Goal: Task Accomplishment & Management: Use online tool/utility

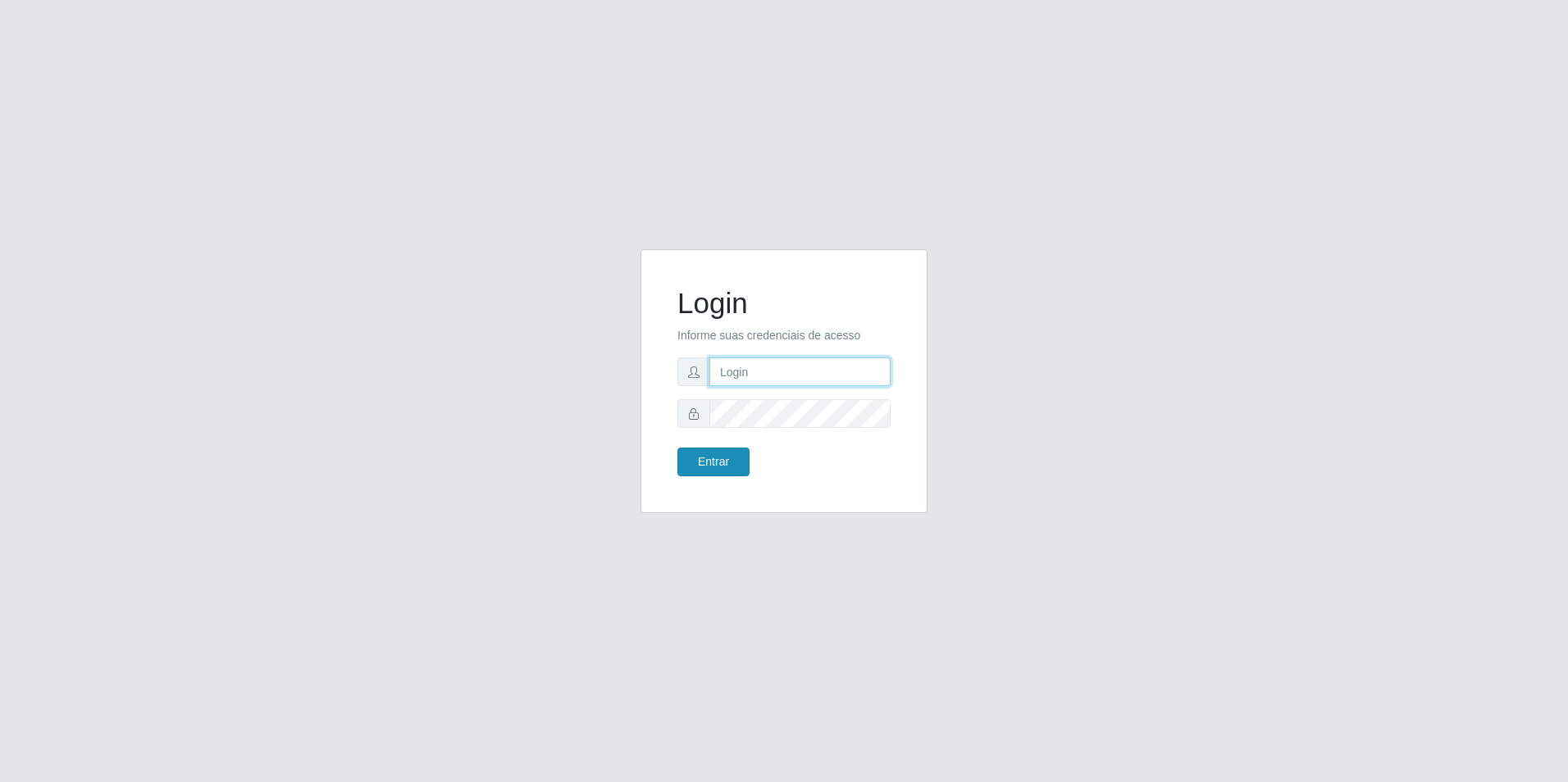
type input "[EMAIL_ADDRESS][DOMAIN_NAME]"
click at [729, 454] on button "Entrar" at bounding box center [714, 462] width 72 height 29
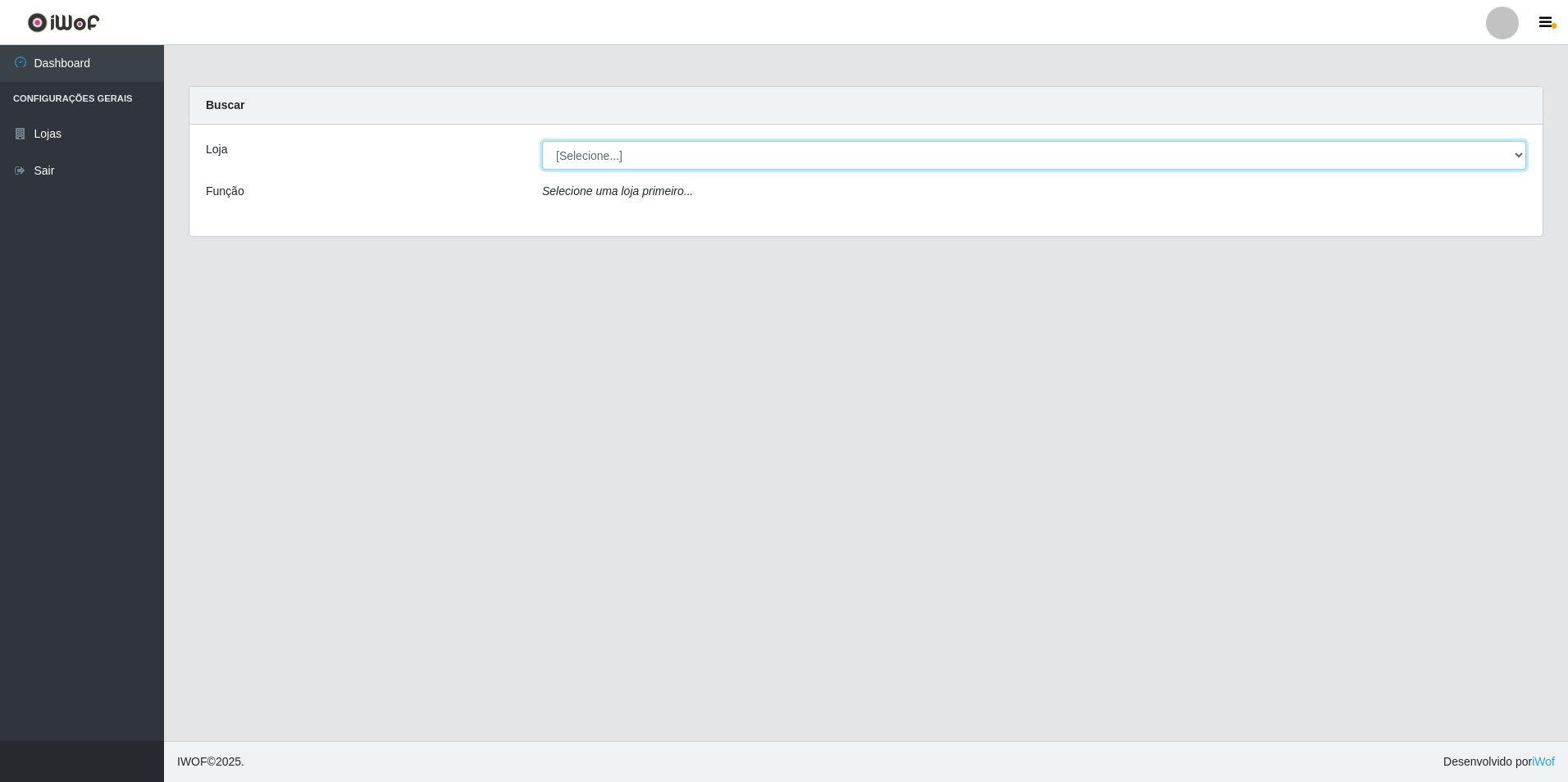
click at [745, 153] on select "[Selecione...] Extrabom - Loja 57 Anchieta" at bounding box center [1034, 155] width 984 height 29
select select "470"
click at [542, 141] on select "[Selecione...] Extrabom - Loja 57 Anchieta" at bounding box center [1034, 155] width 984 height 29
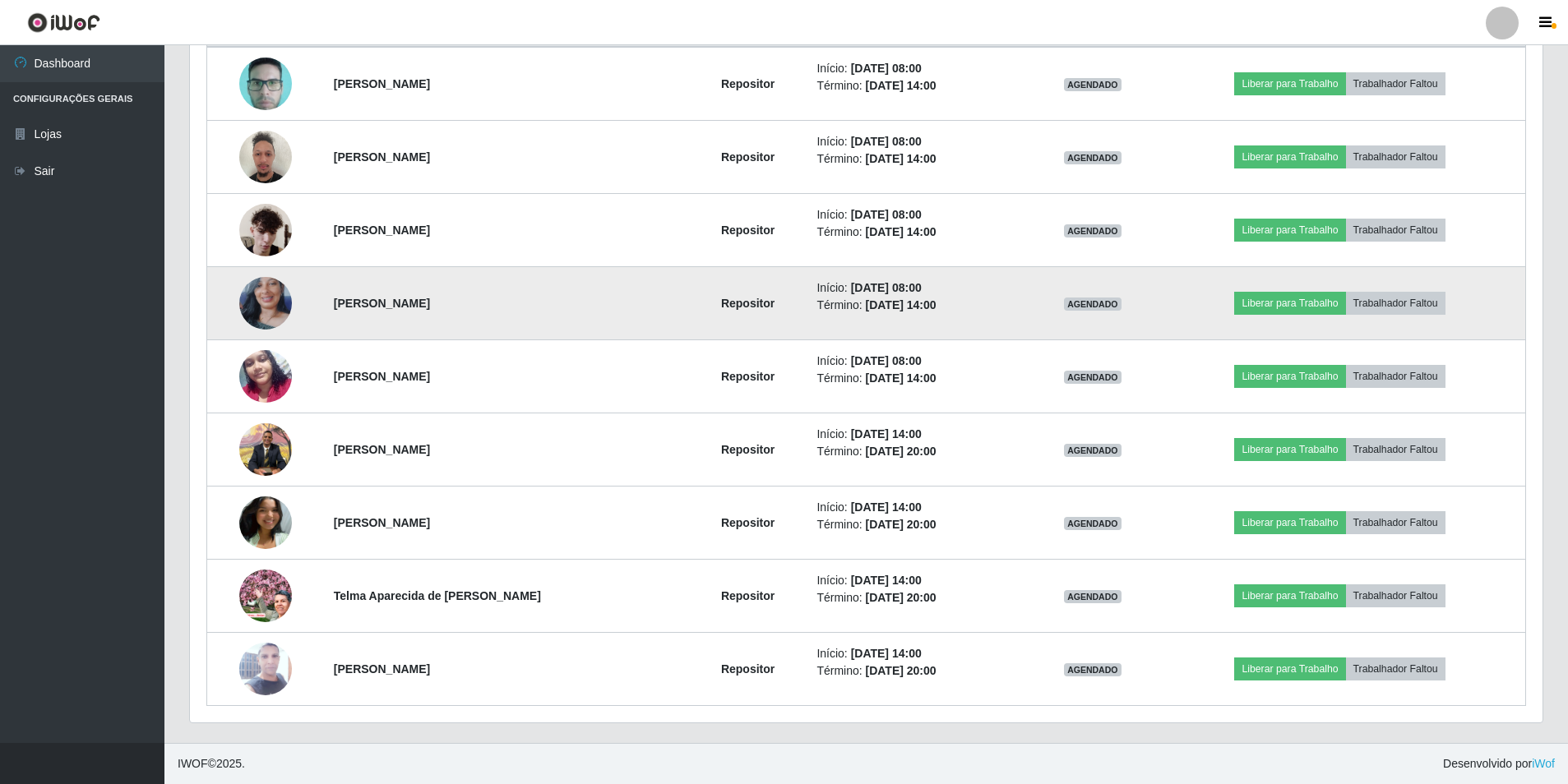
scroll to position [591, 0]
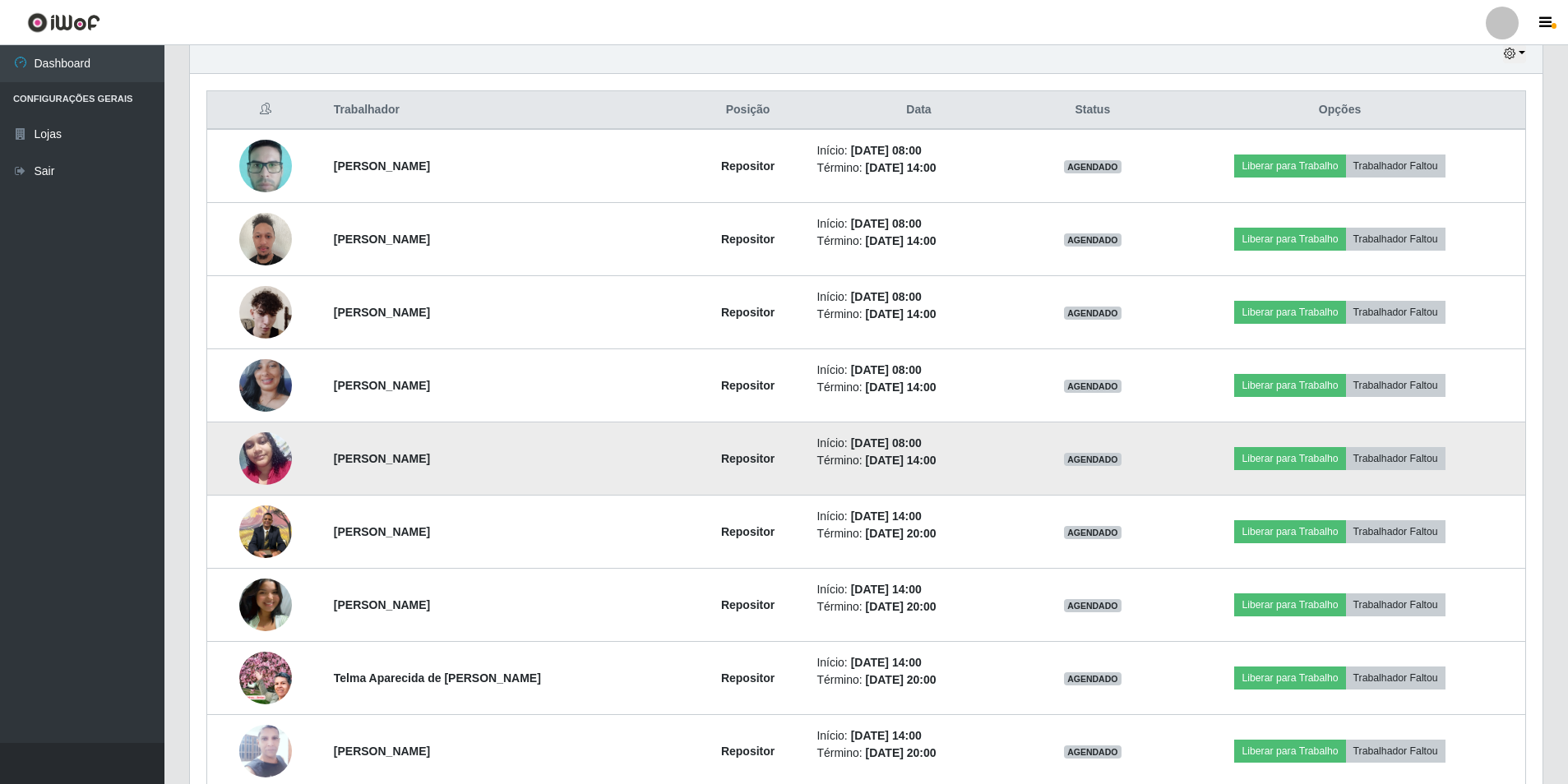
click at [261, 459] on img at bounding box center [265, 458] width 53 height 70
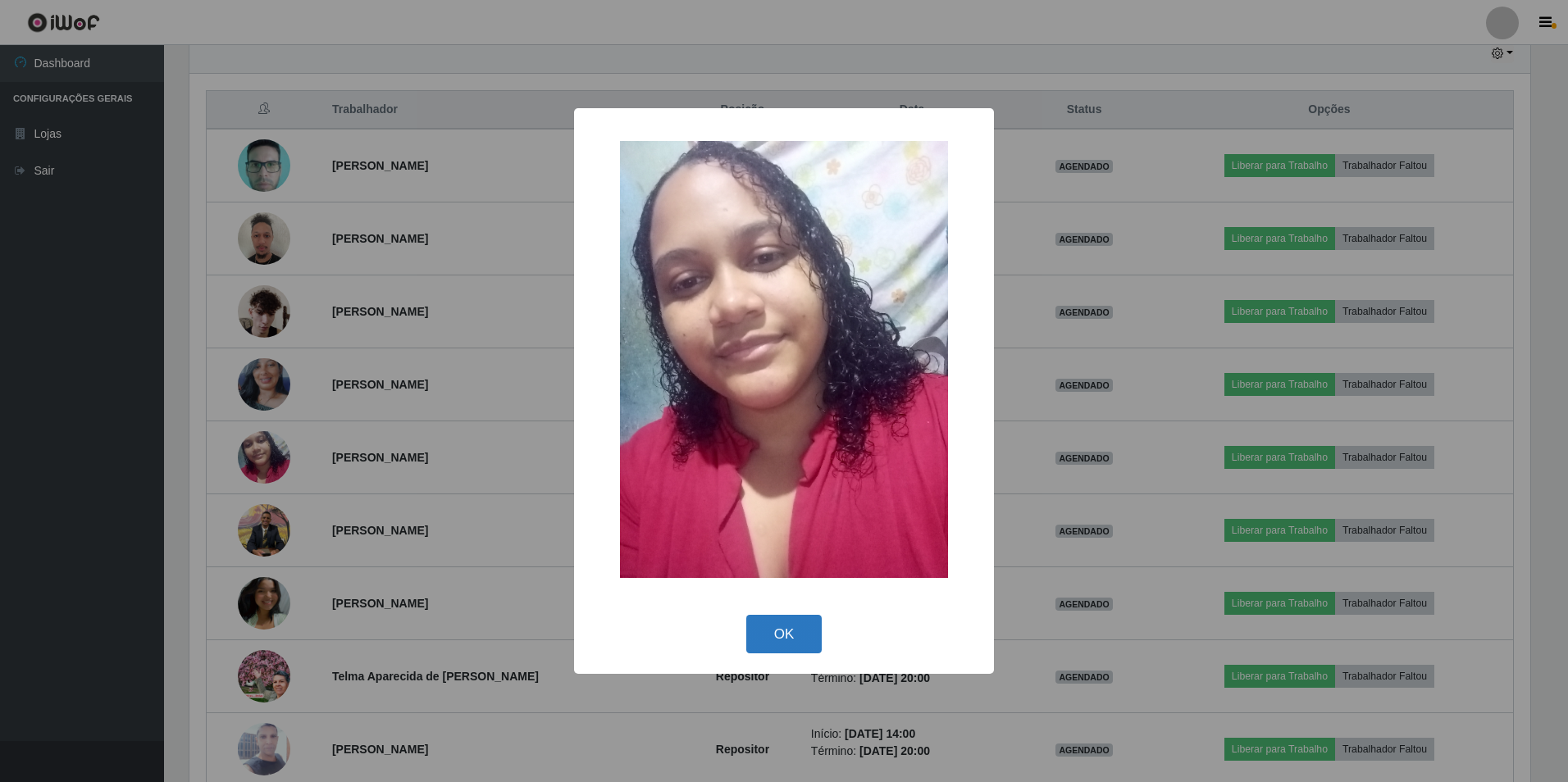
click at [754, 639] on button "OK" at bounding box center [784, 634] width 77 height 39
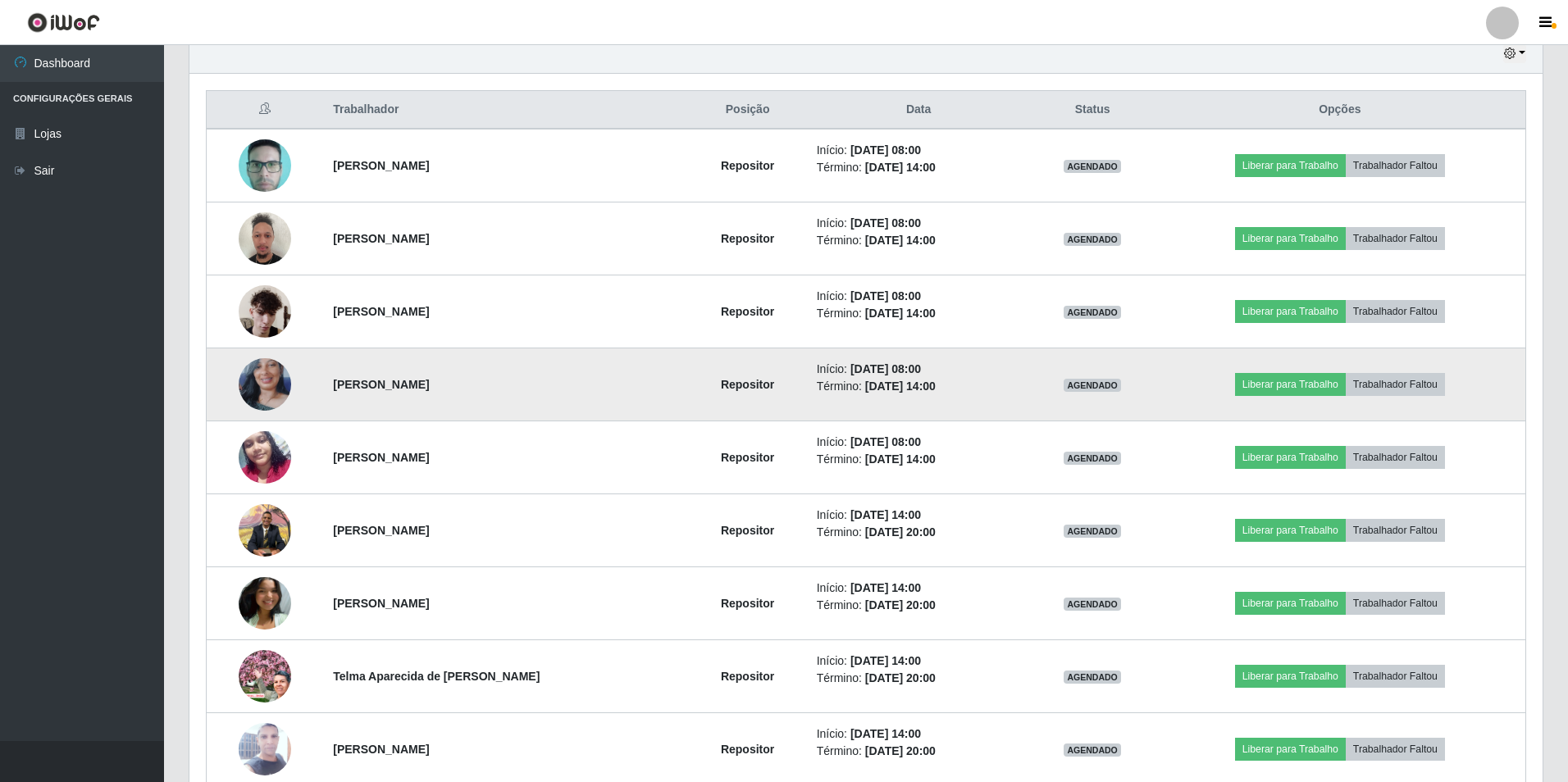
scroll to position [341, 1349]
click at [256, 371] on img at bounding box center [264, 384] width 53 height 93
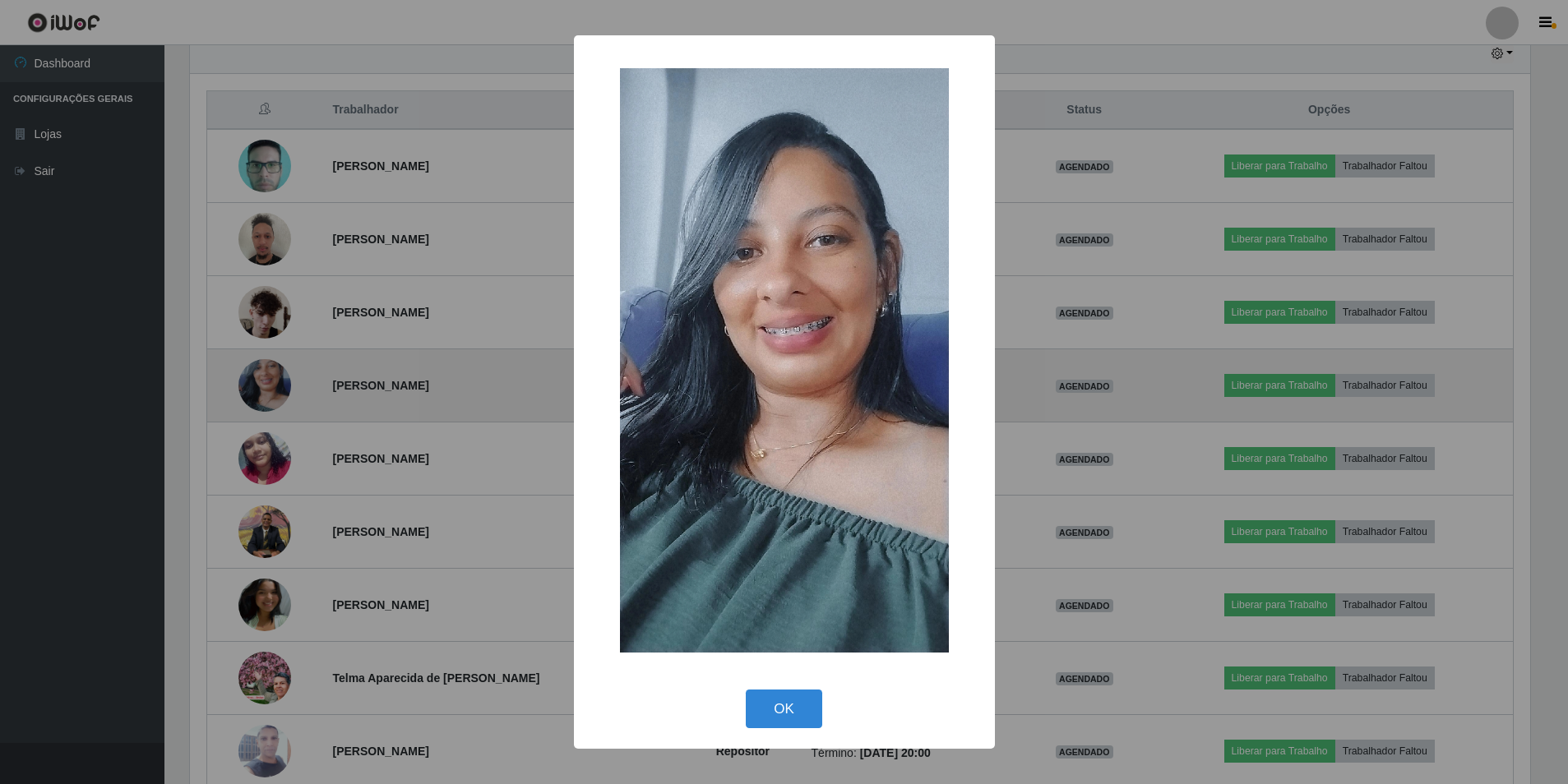
scroll to position [342, 1344]
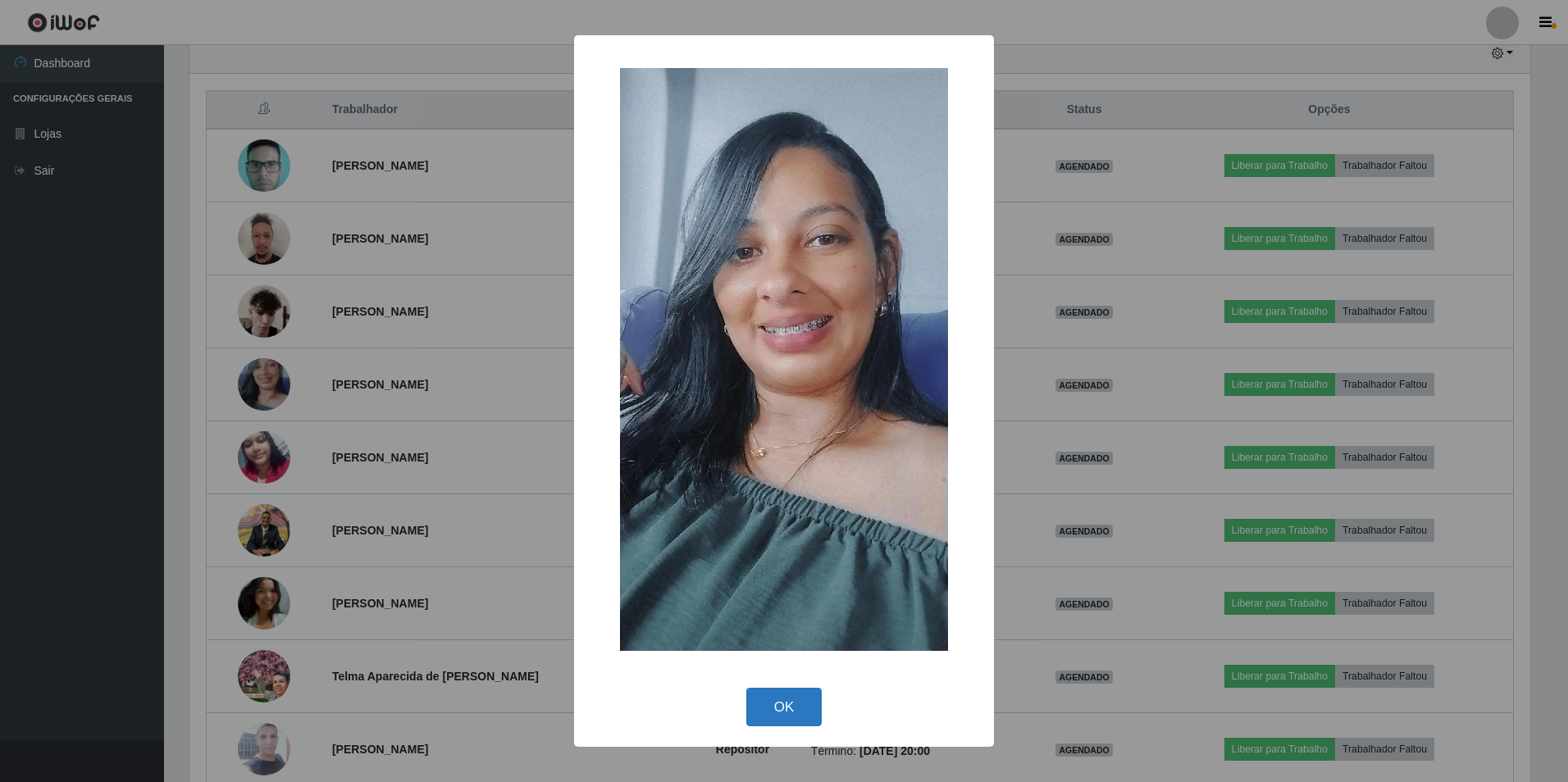
click at [787, 695] on button "OK" at bounding box center [784, 707] width 77 height 39
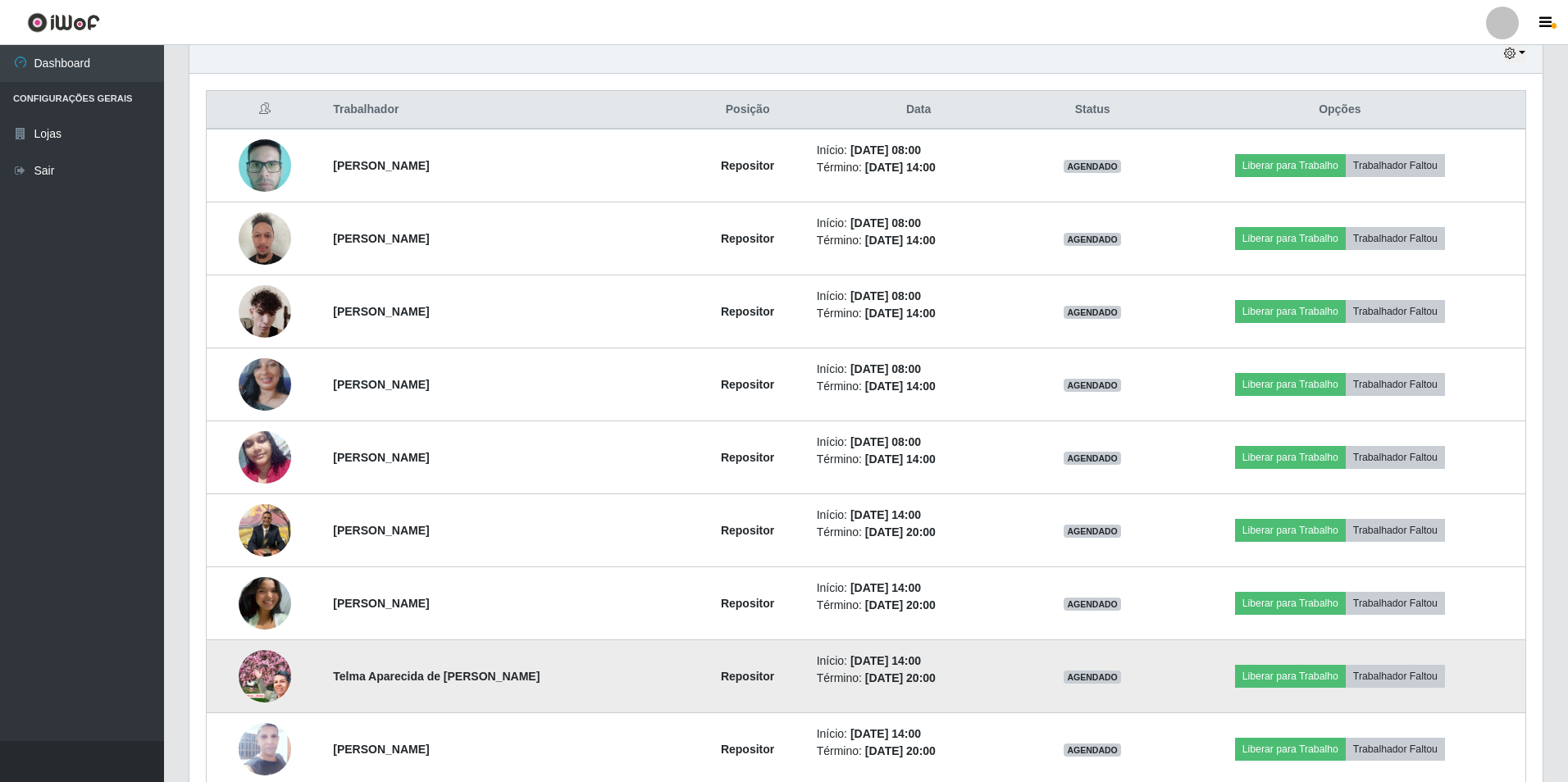
scroll to position [341, 1349]
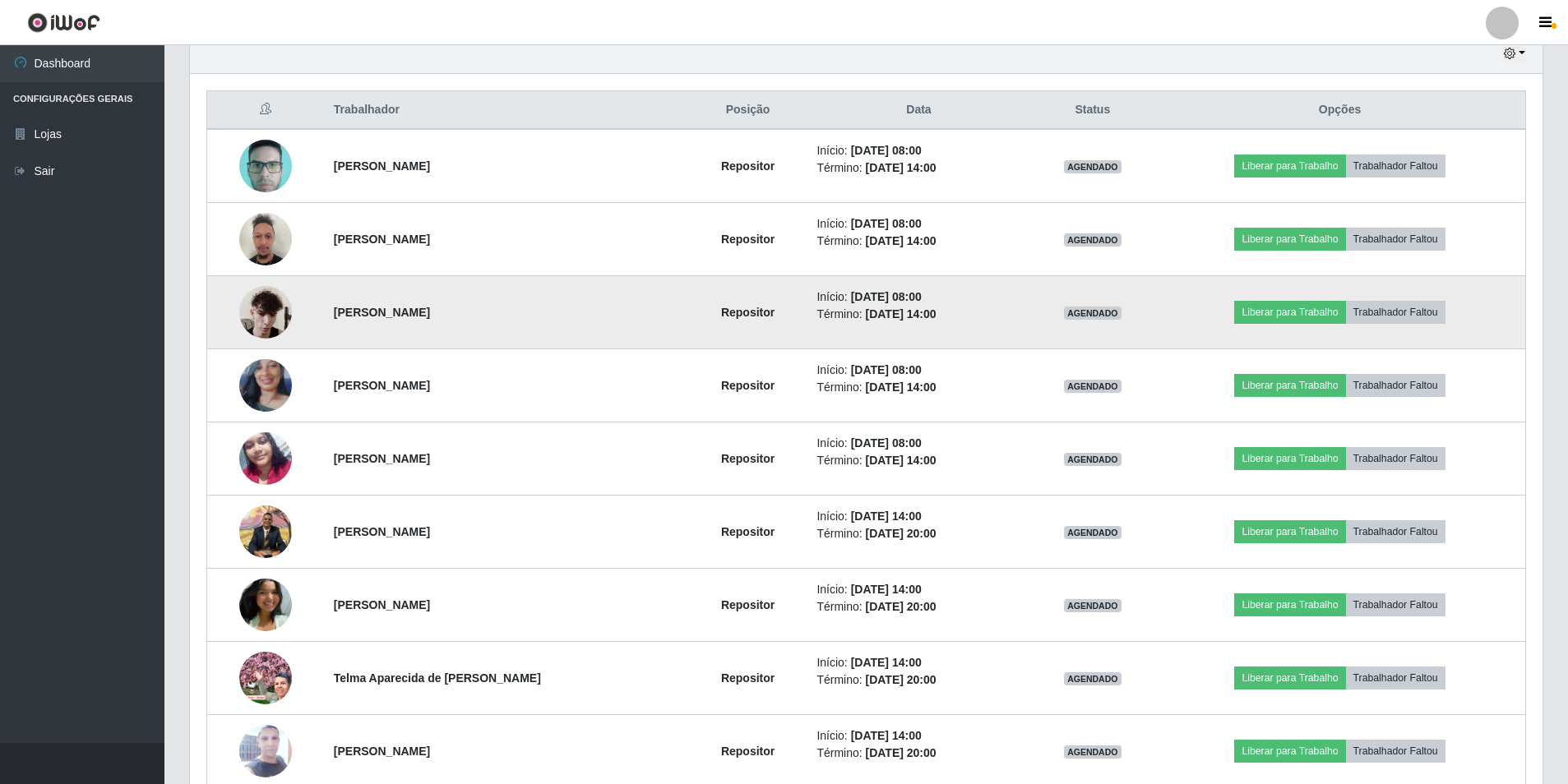
click at [268, 314] on img at bounding box center [265, 312] width 53 height 70
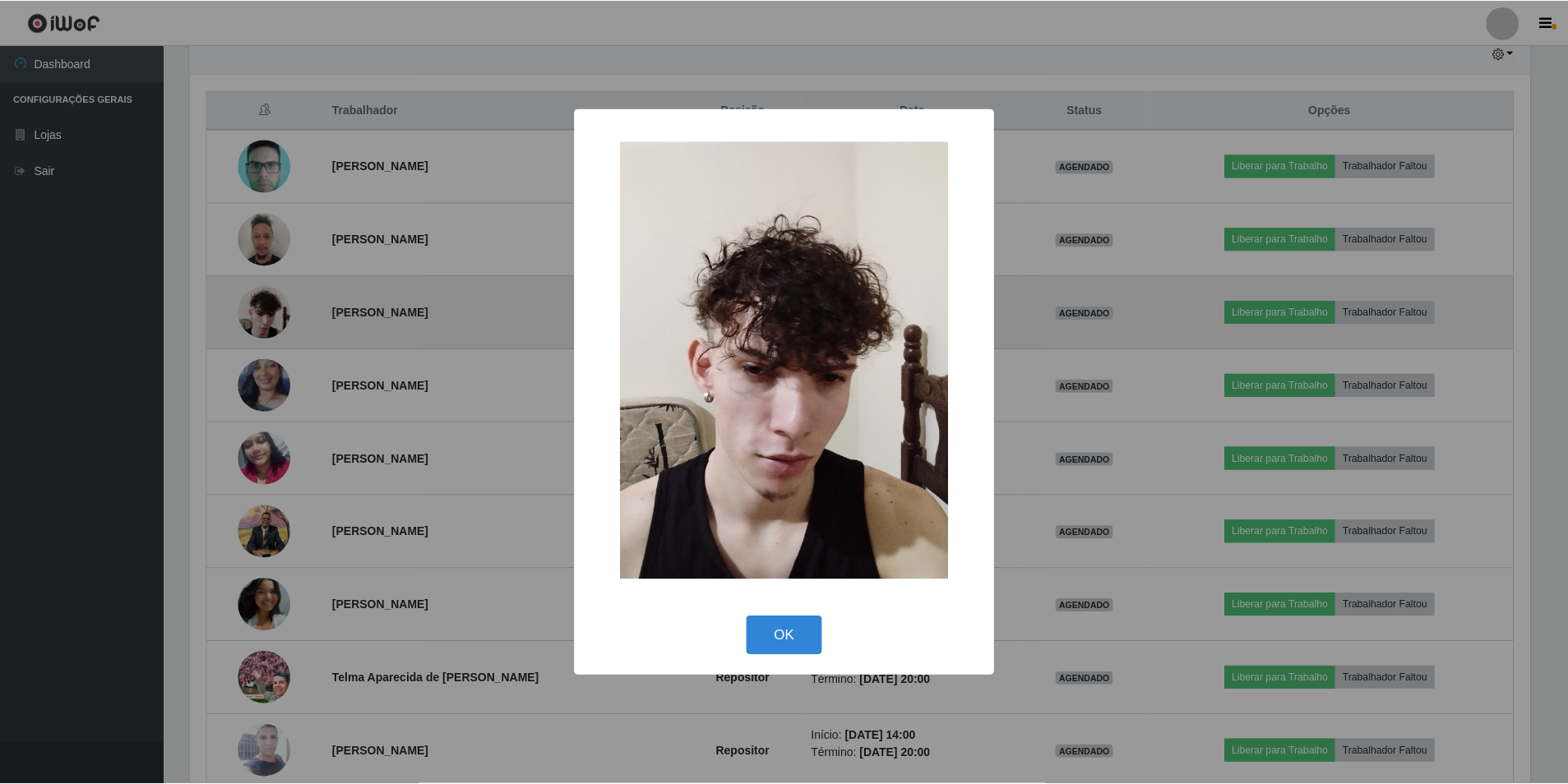
scroll to position [342, 1344]
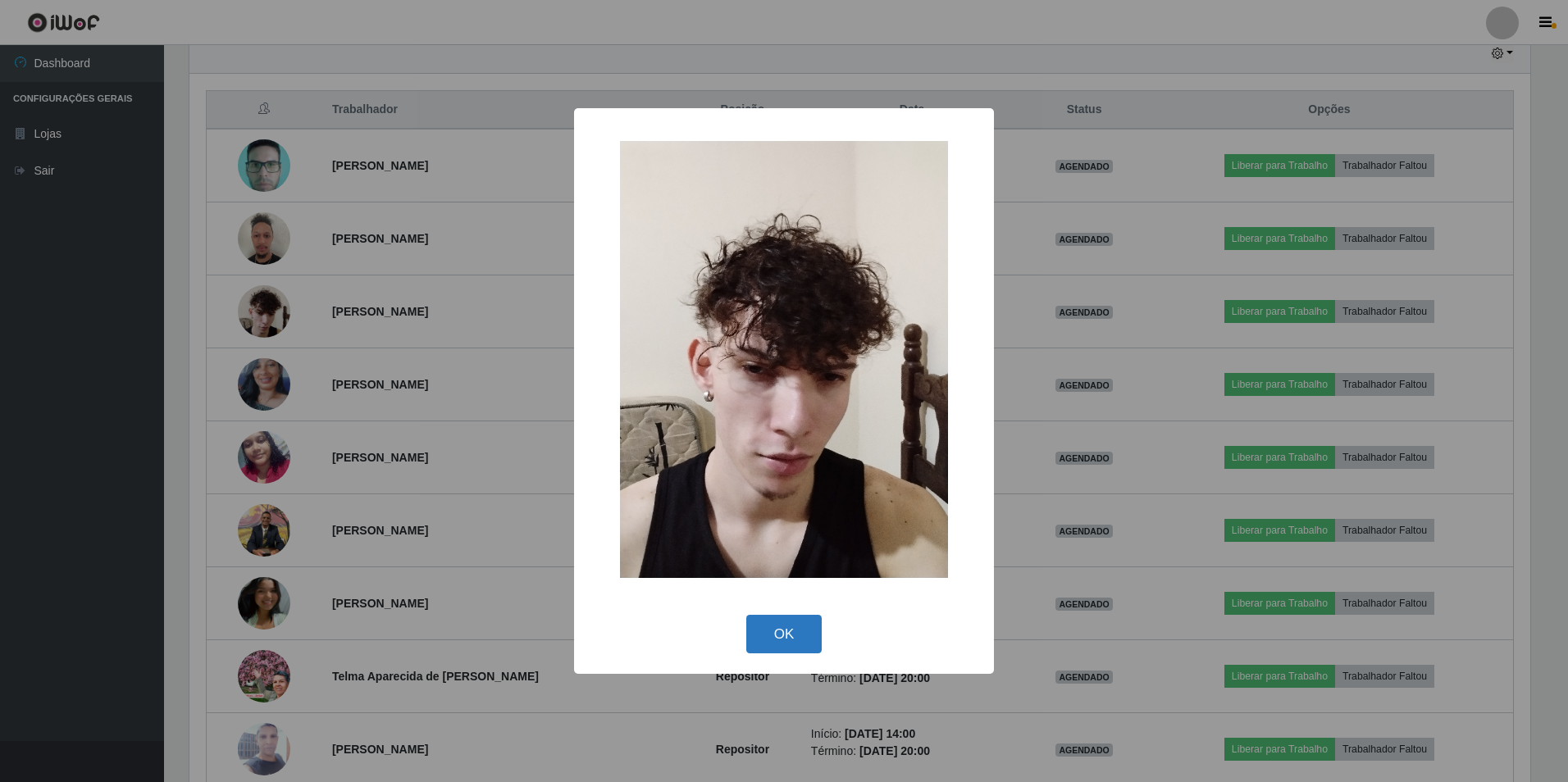
click at [780, 639] on button "OK" at bounding box center [784, 634] width 77 height 39
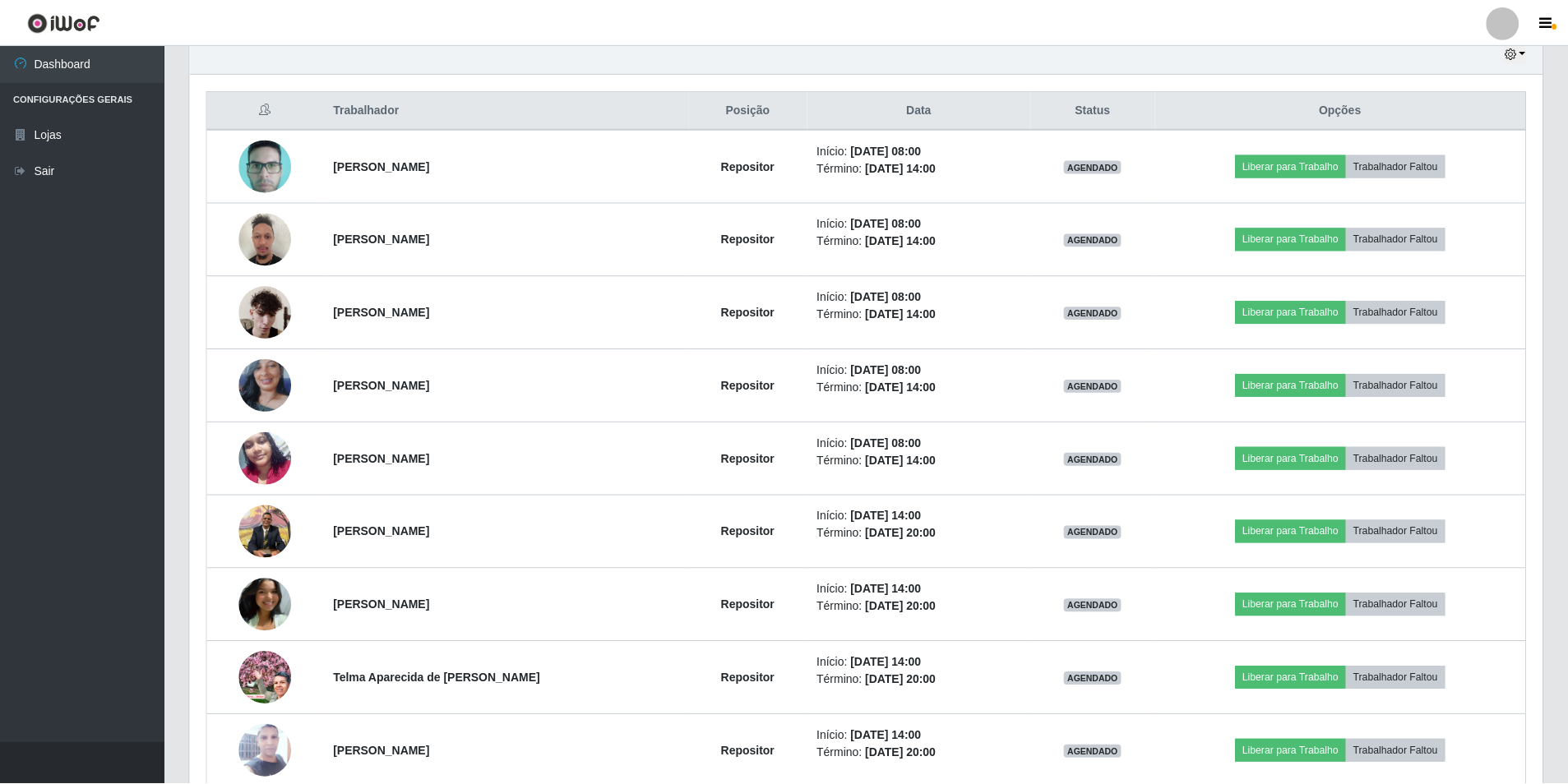
scroll to position [342, 1352]
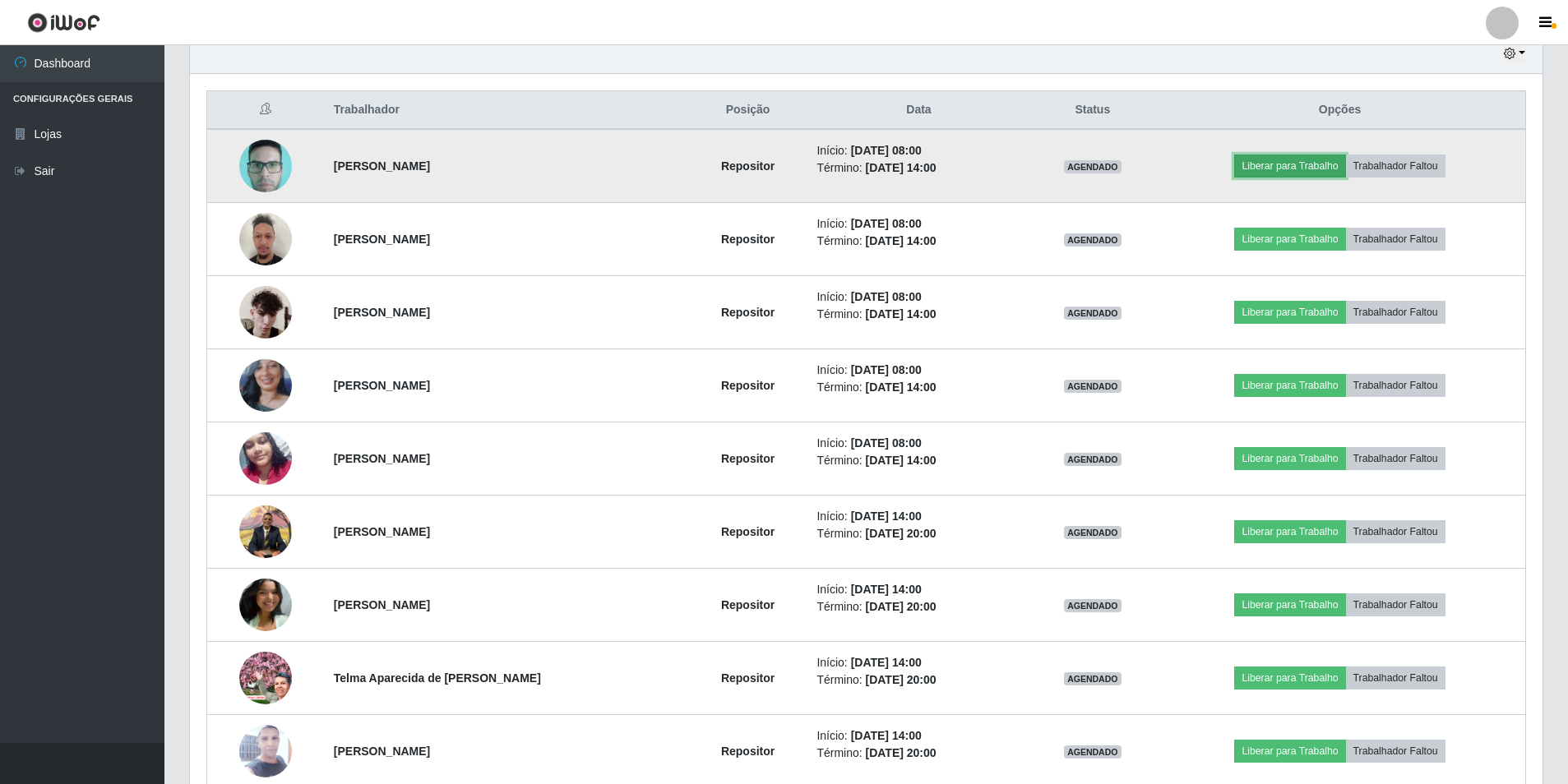
click at [1255, 168] on button "Liberar para Trabalho" at bounding box center [1289, 166] width 111 height 23
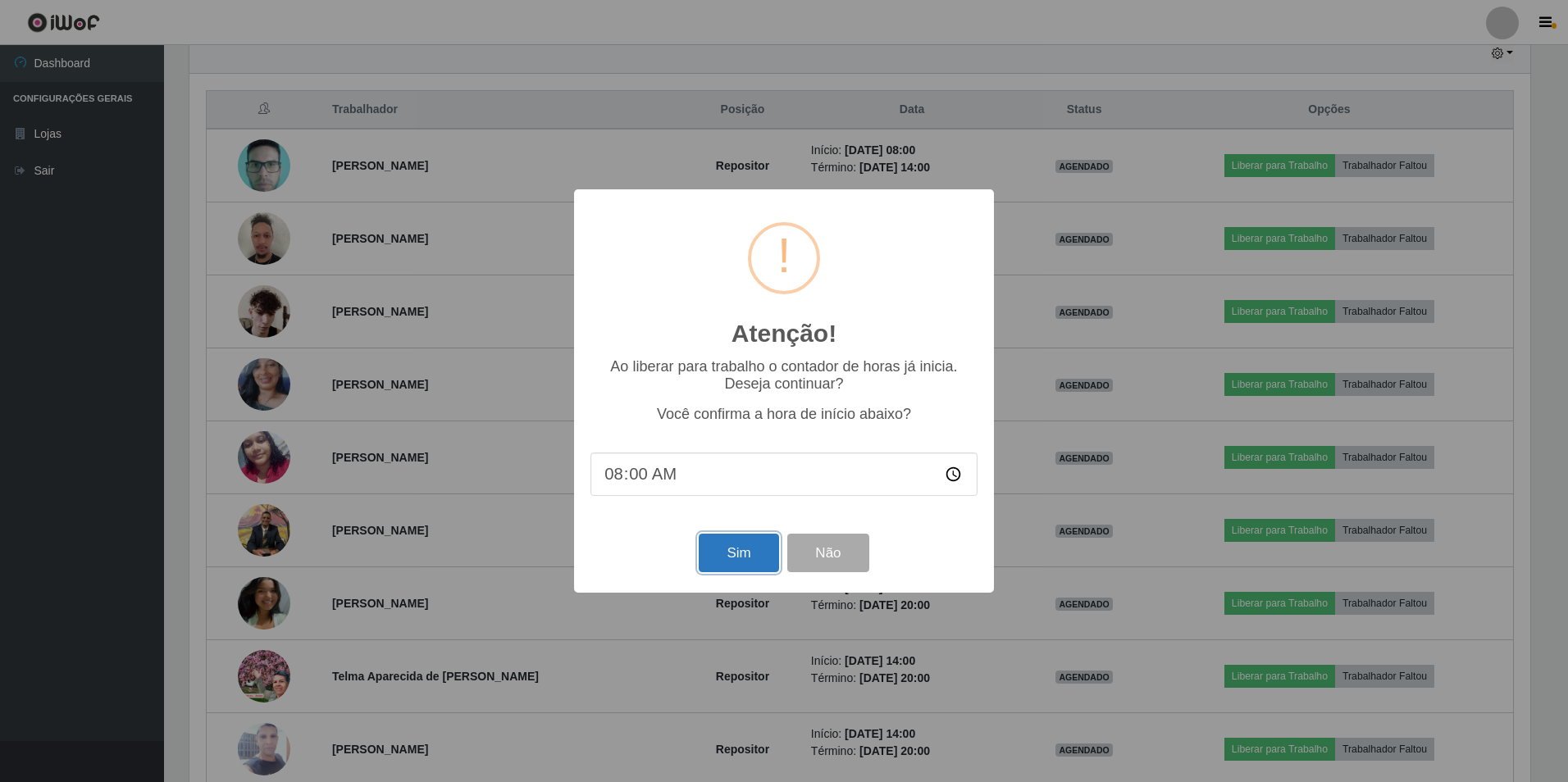
click at [737, 571] on button "Sim" at bounding box center [739, 553] width 79 height 39
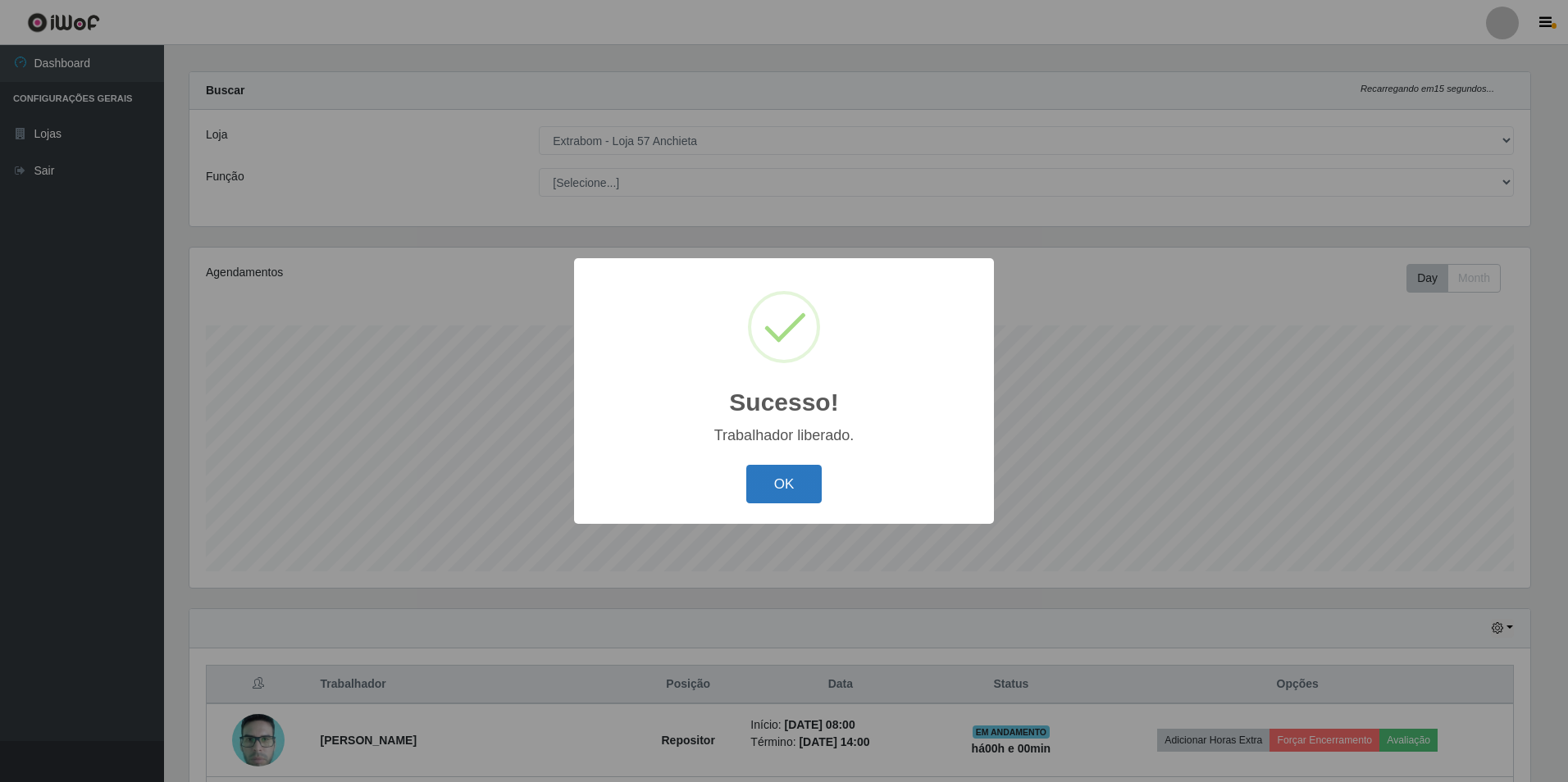
click at [758, 484] on button "OK" at bounding box center [784, 485] width 77 height 39
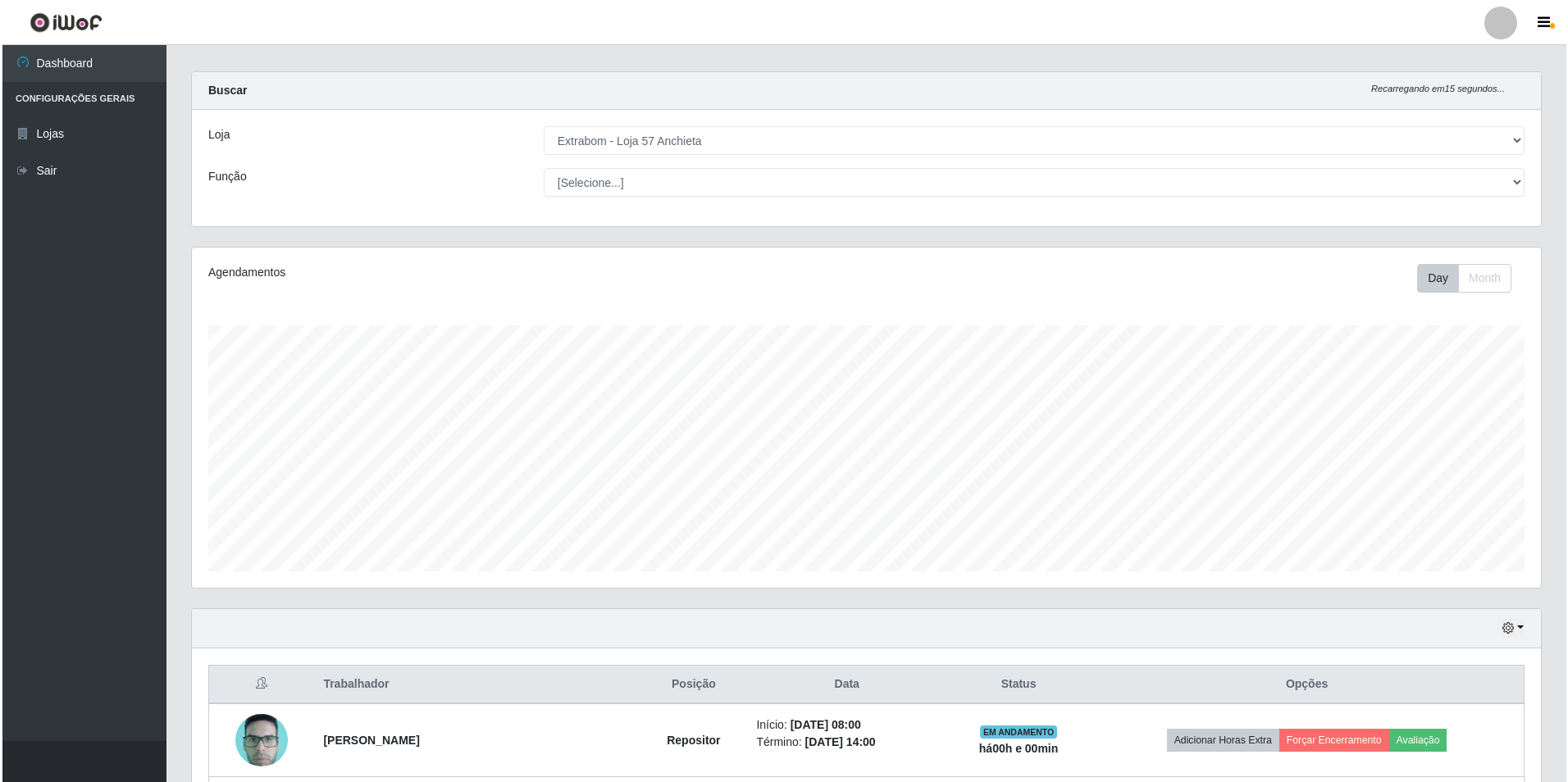
scroll to position [260, 0]
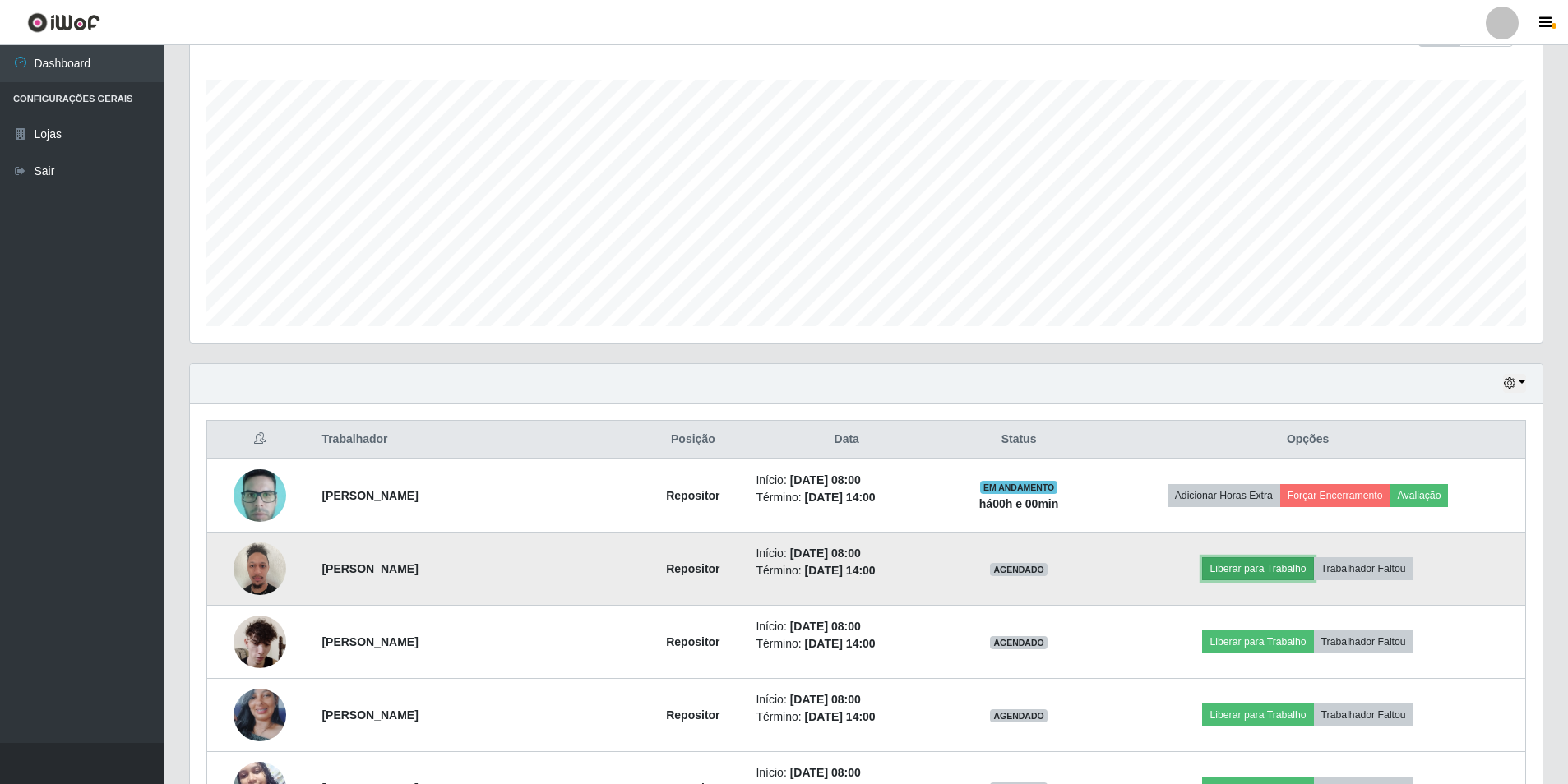
click at [1242, 570] on button "Liberar para Trabalho" at bounding box center [1258, 568] width 111 height 23
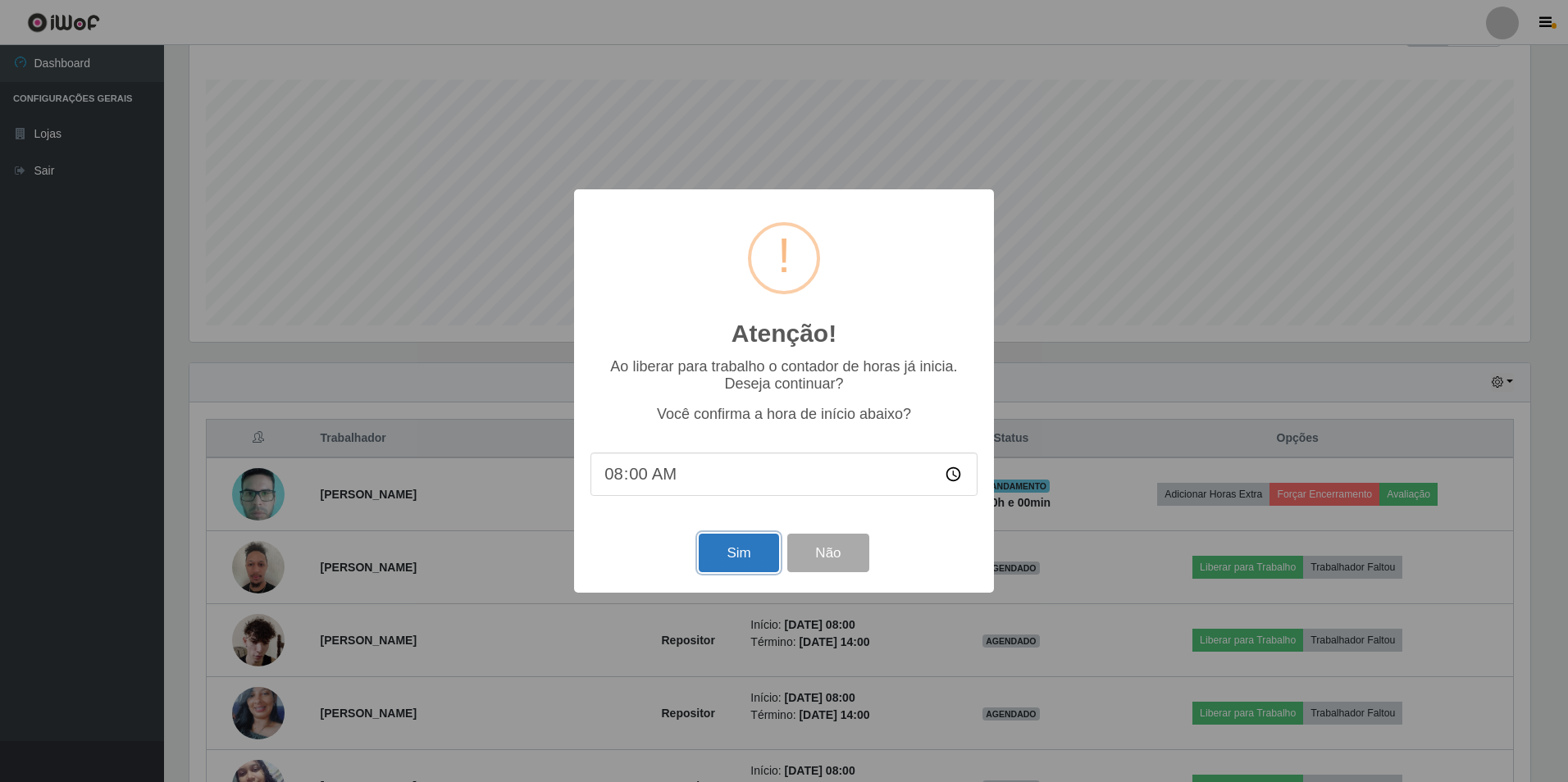
click at [728, 559] on button "Sim" at bounding box center [739, 553] width 79 height 39
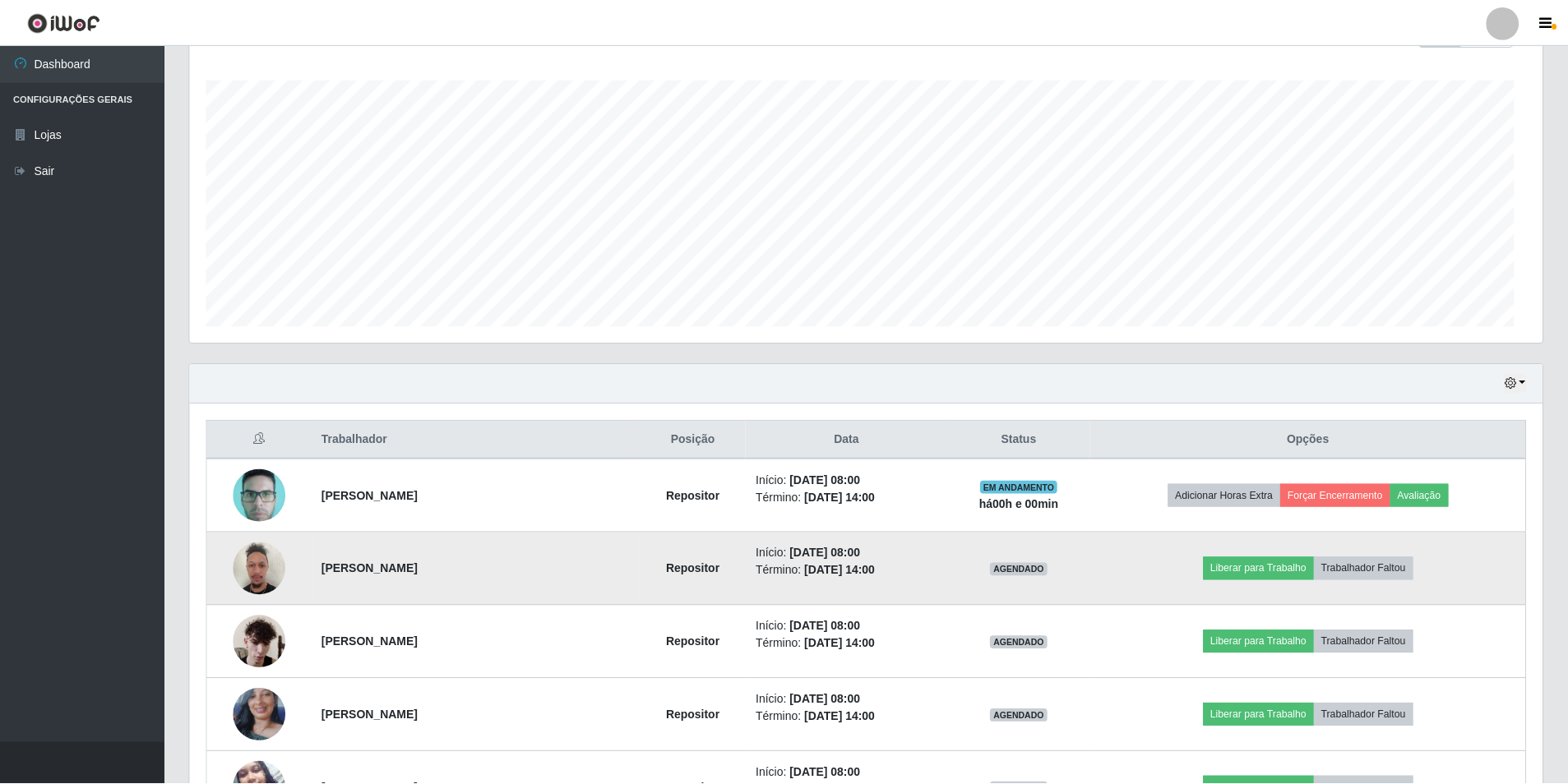
scroll to position [0, 0]
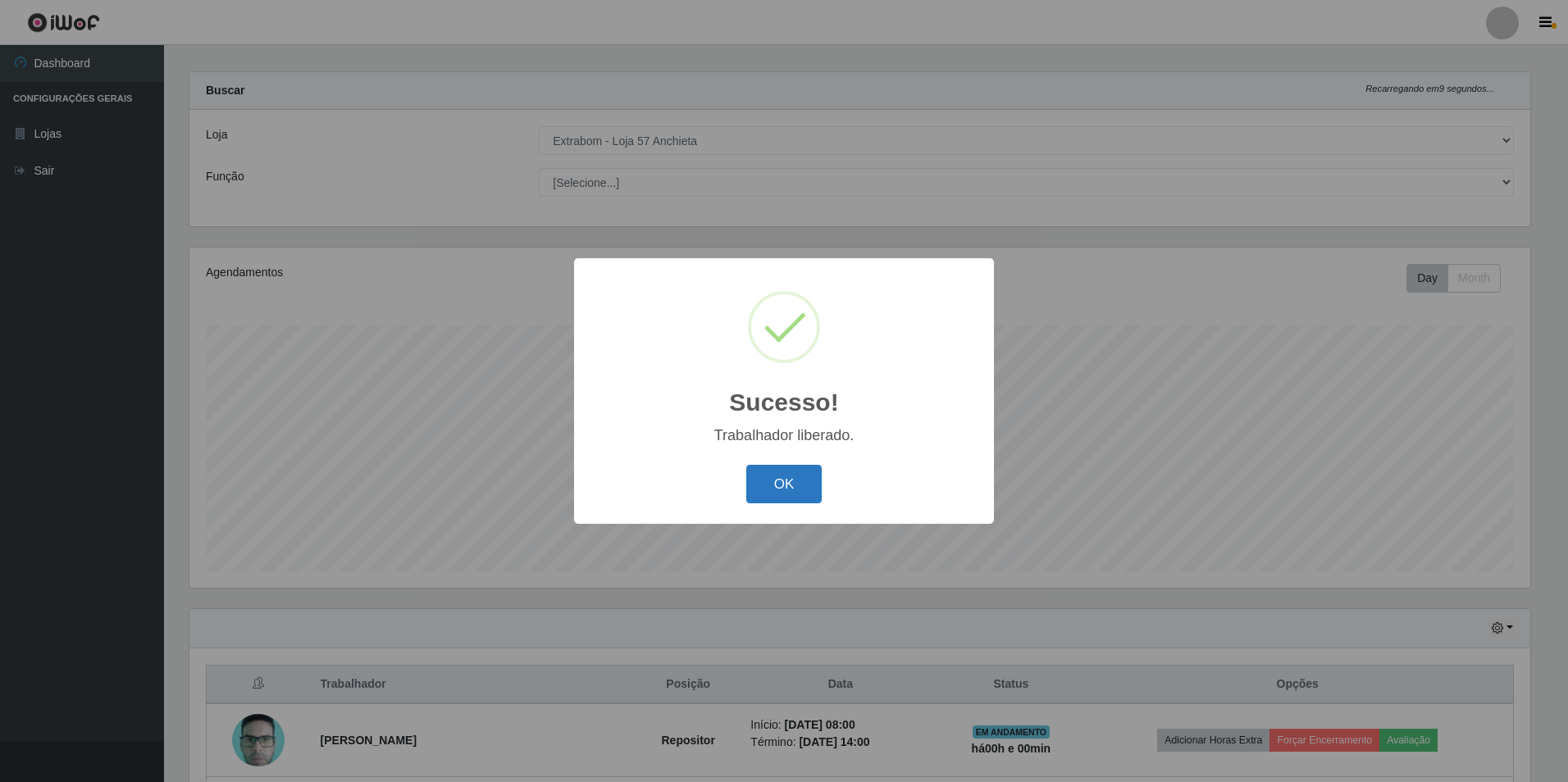
click at [787, 496] on button "OK" at bounding box center [784, 485] width 77 height 39
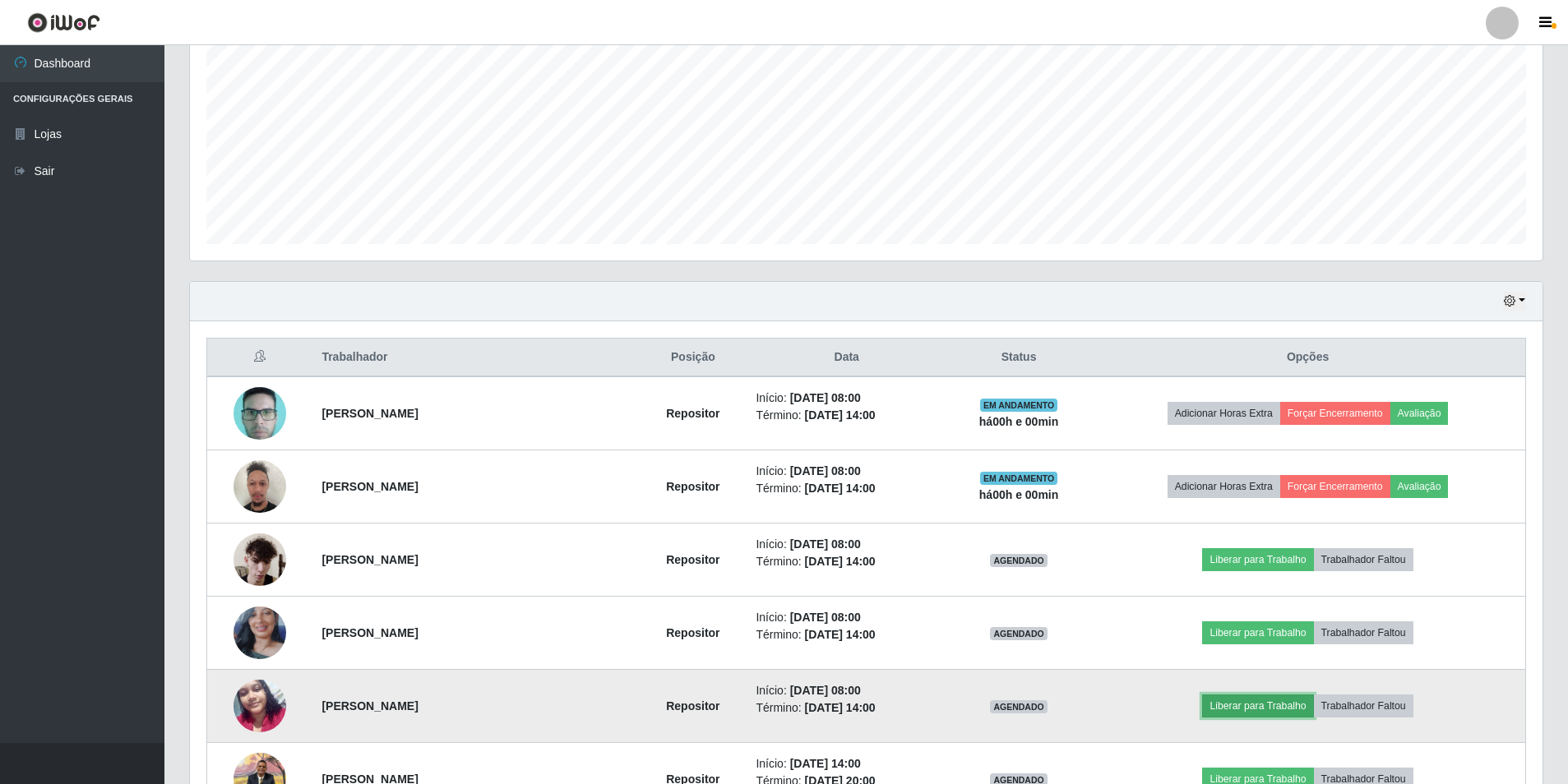
click at [1218, 709] on button "Liberar para Trabalho" at bounding box center [1258, 706] width 111 height 23
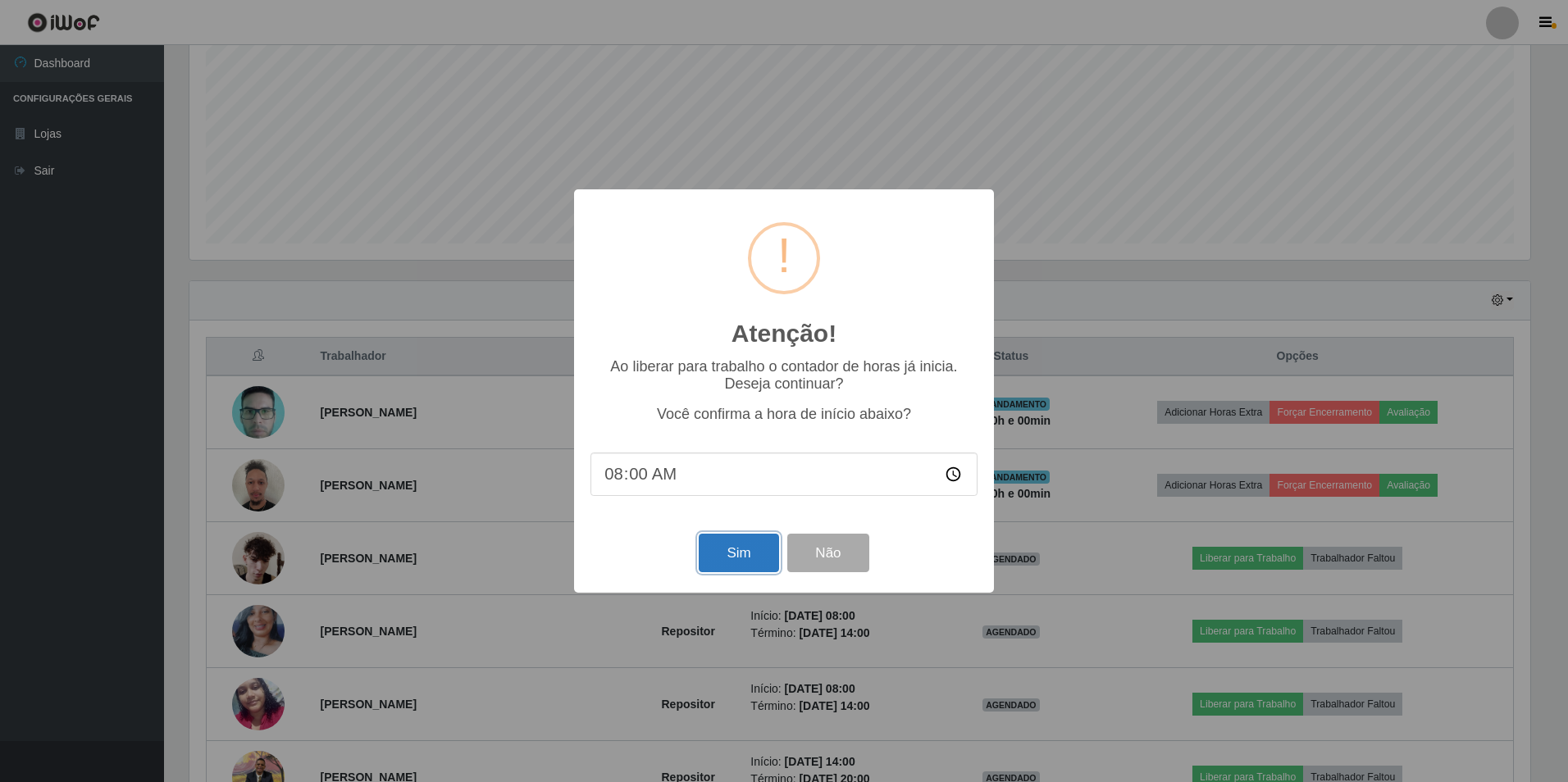
click at [730, 555] on button "Sim" at bounding box center [739, 553] width 79 height 39
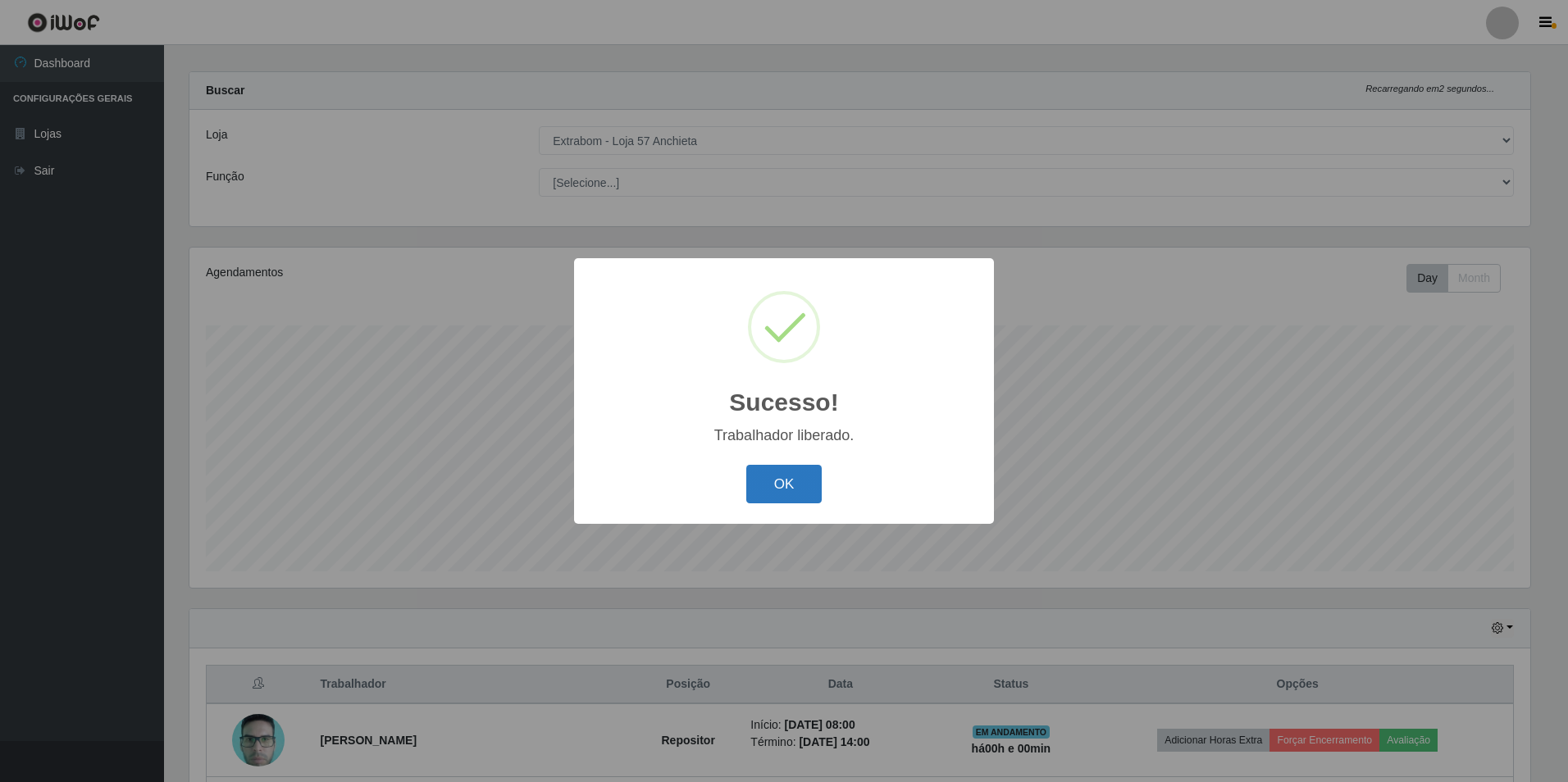
click at [818, 490] on button "OK" at bounding box center [784, 485] width 77 height 39
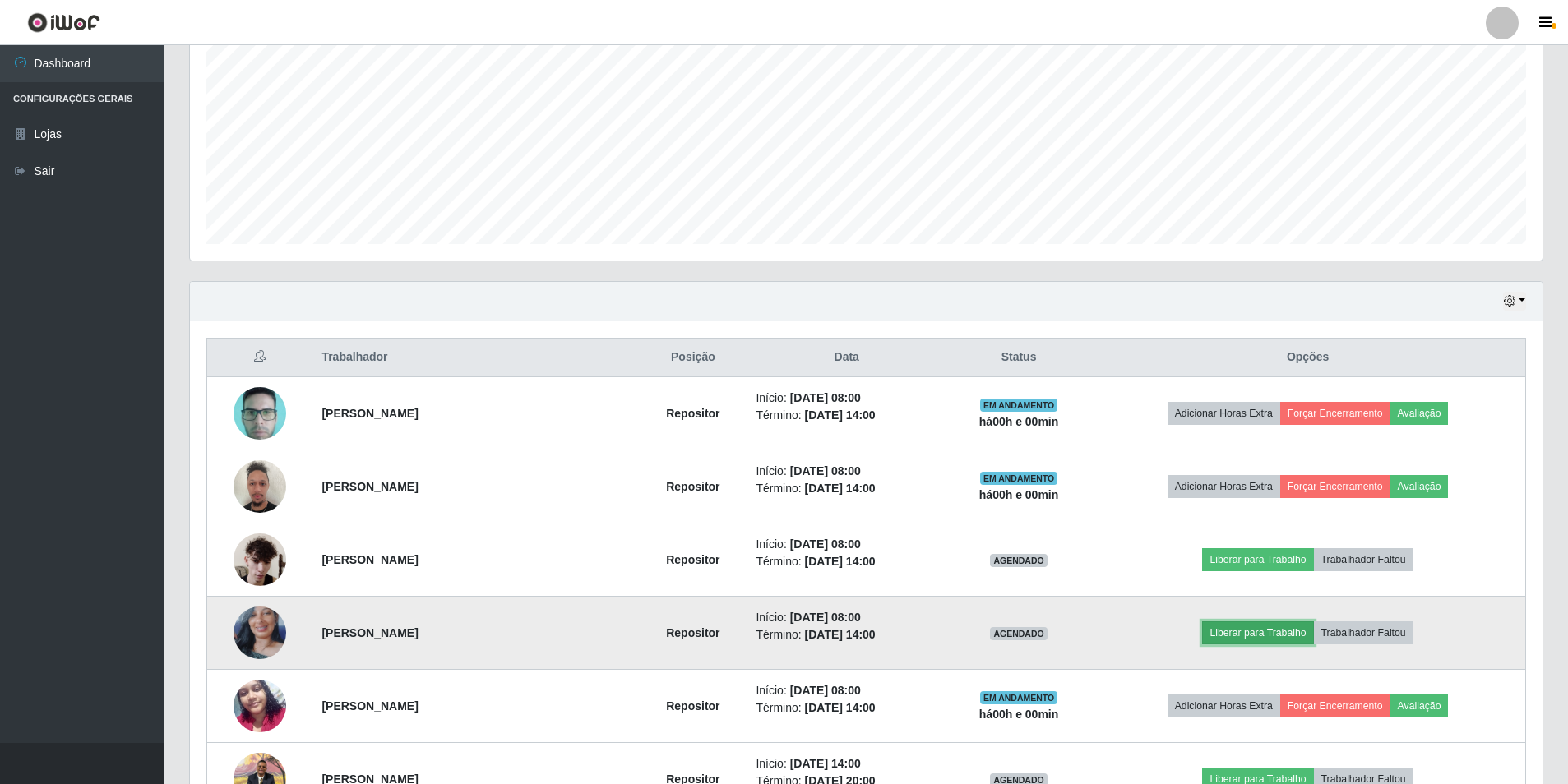
click at [1233, 639] on button "Liberar para Trabalho" at bounding box center [1258, 633] width 111 height 23
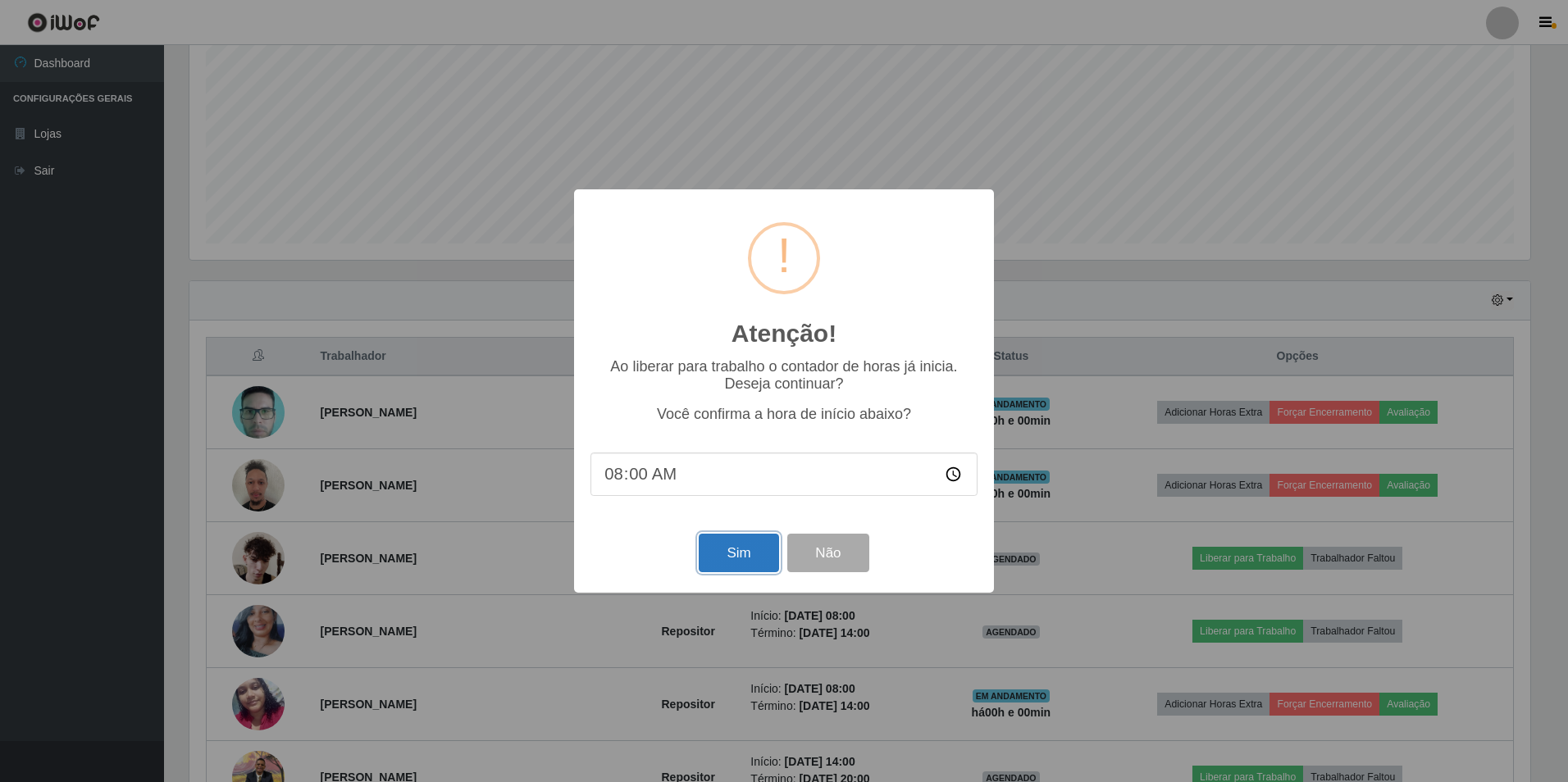
click at [754, 546] on button "Sim" at bounding box center [739, 553] width 79 height 39
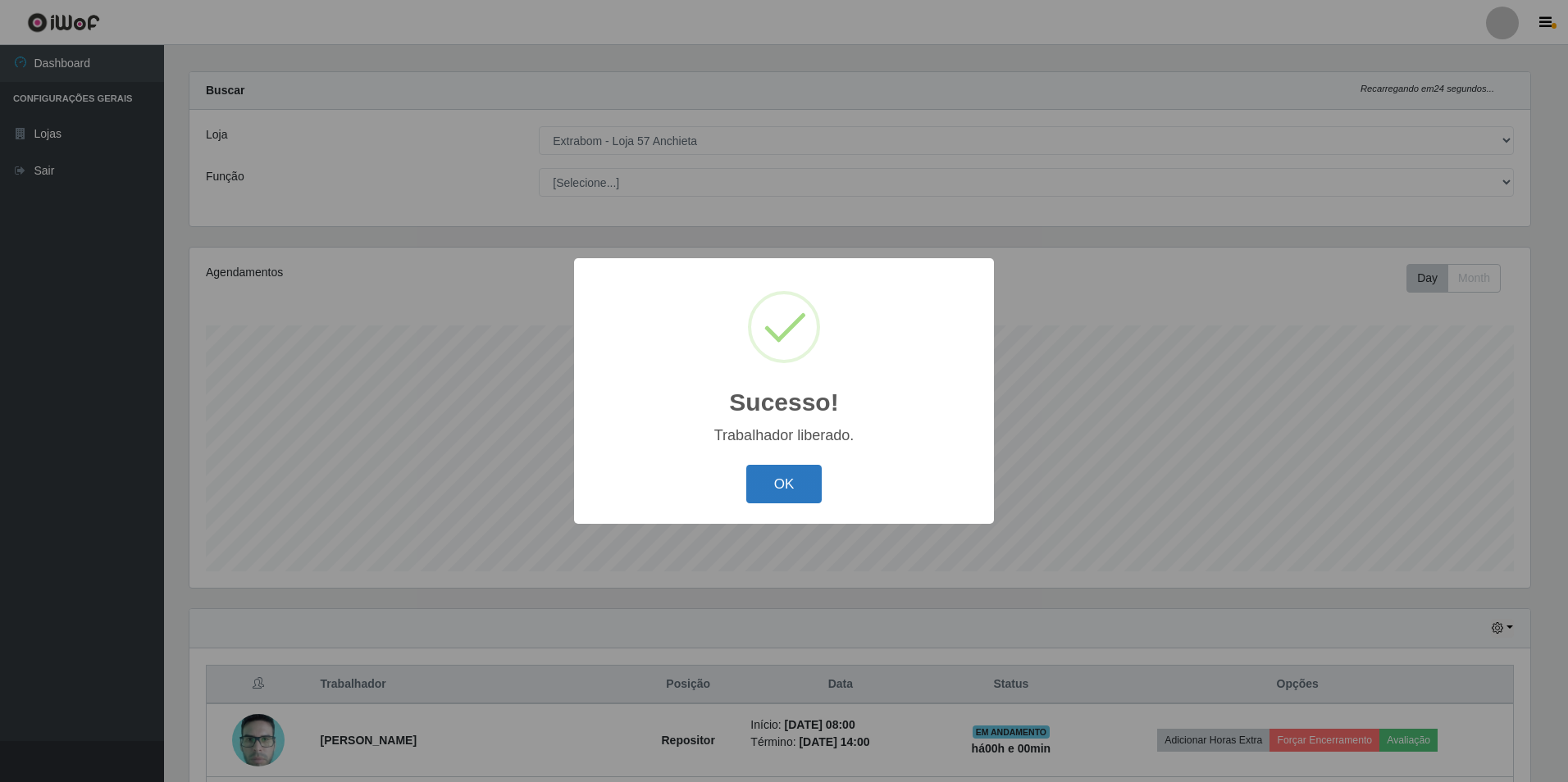
click at [762, 480] on button "OK" at bounding box center [784, 485] width 77 height 39
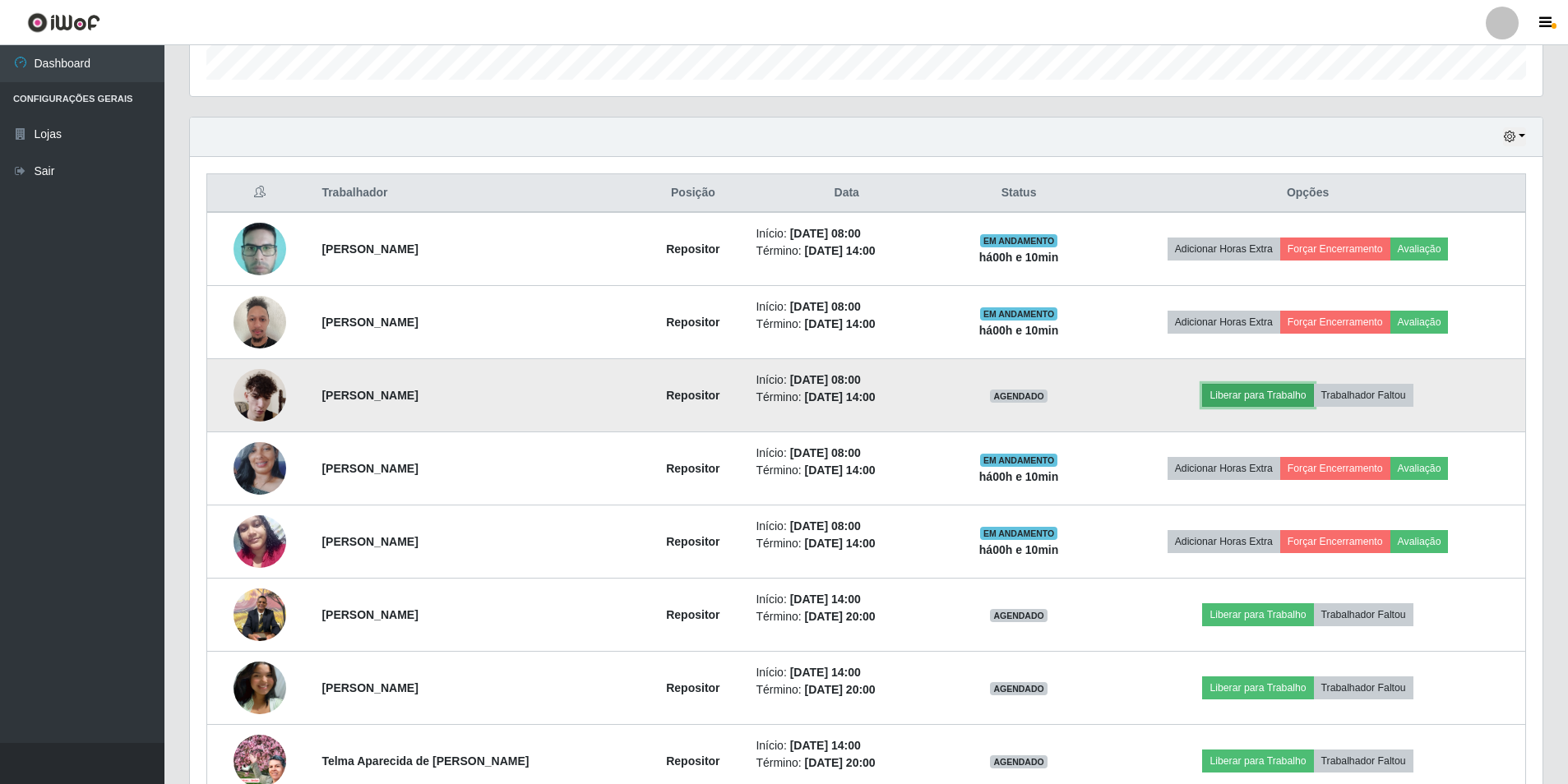
click at [1267, 393] on button "Liberar para Trabalho" at bounding box center [1258, 395] width 111 height 23
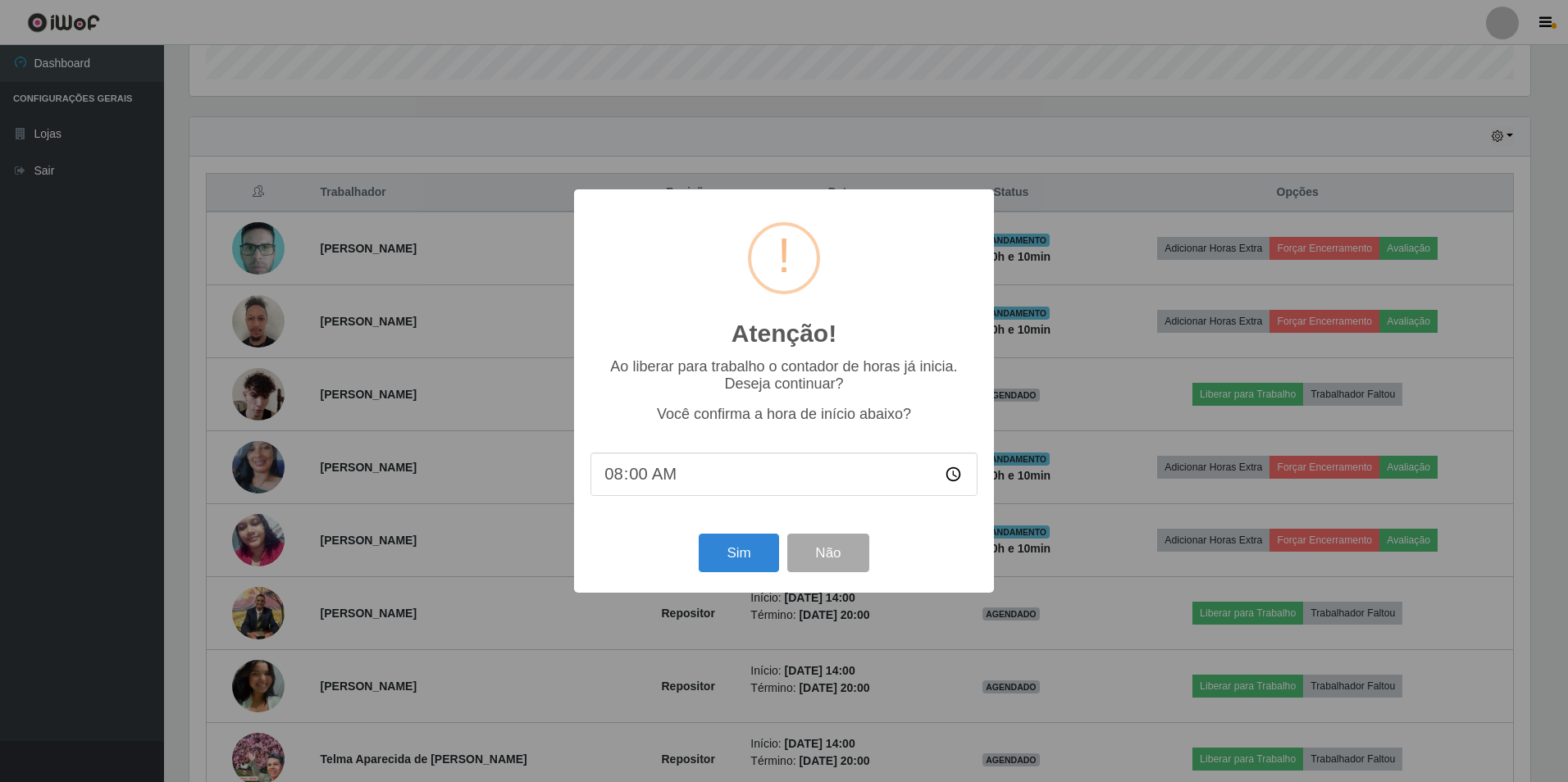
click at [642, 476] on input "08:00" at bounding box center [784, 474] width 387 height 43
type input "08:10"
click at [718, 554] on button "Sim" at bounding box center [739, 553] width 79 height 39
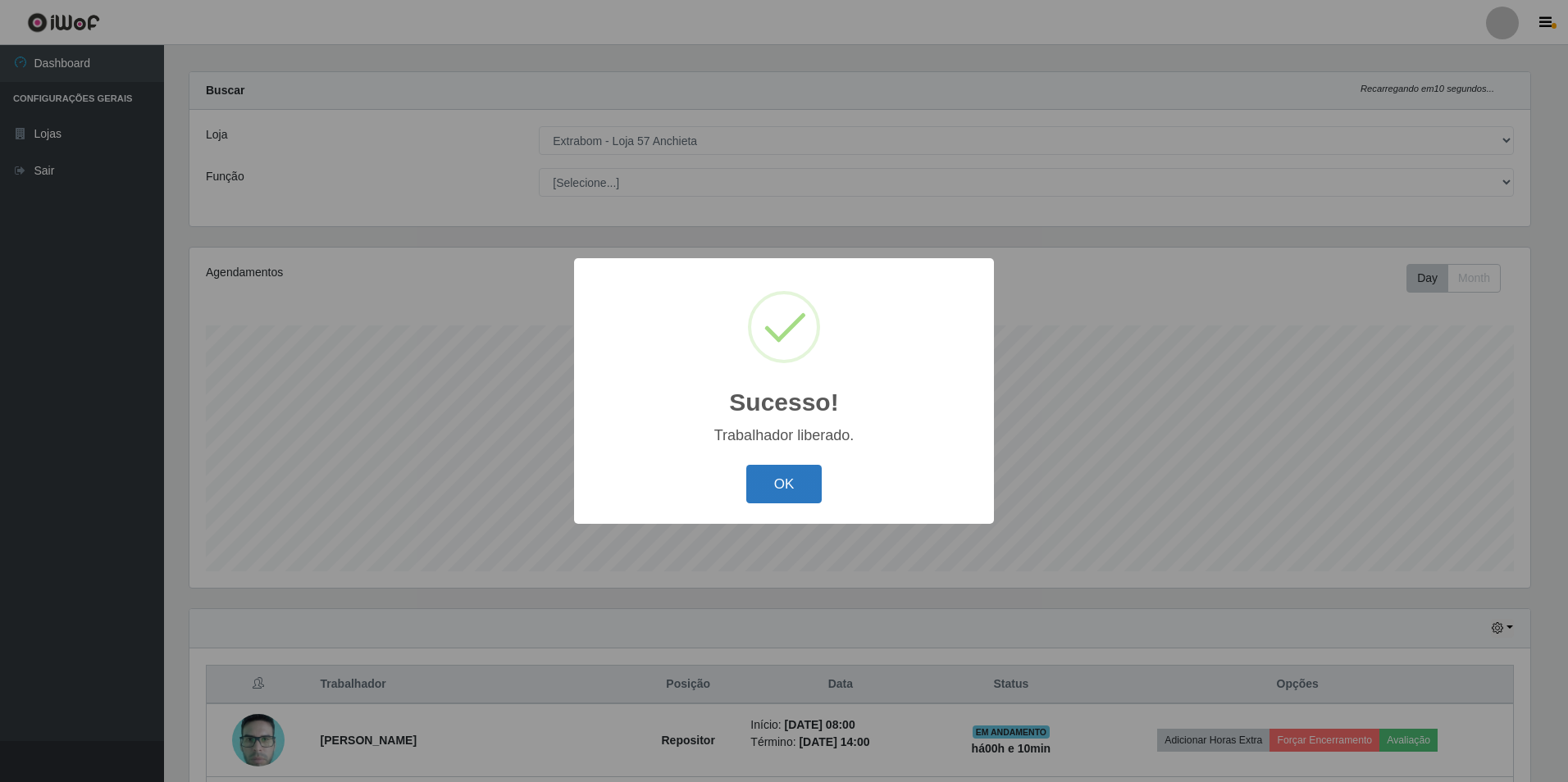
click at [778, 483] on button "OK" at bounding box center [784, 485] width 77 height 39
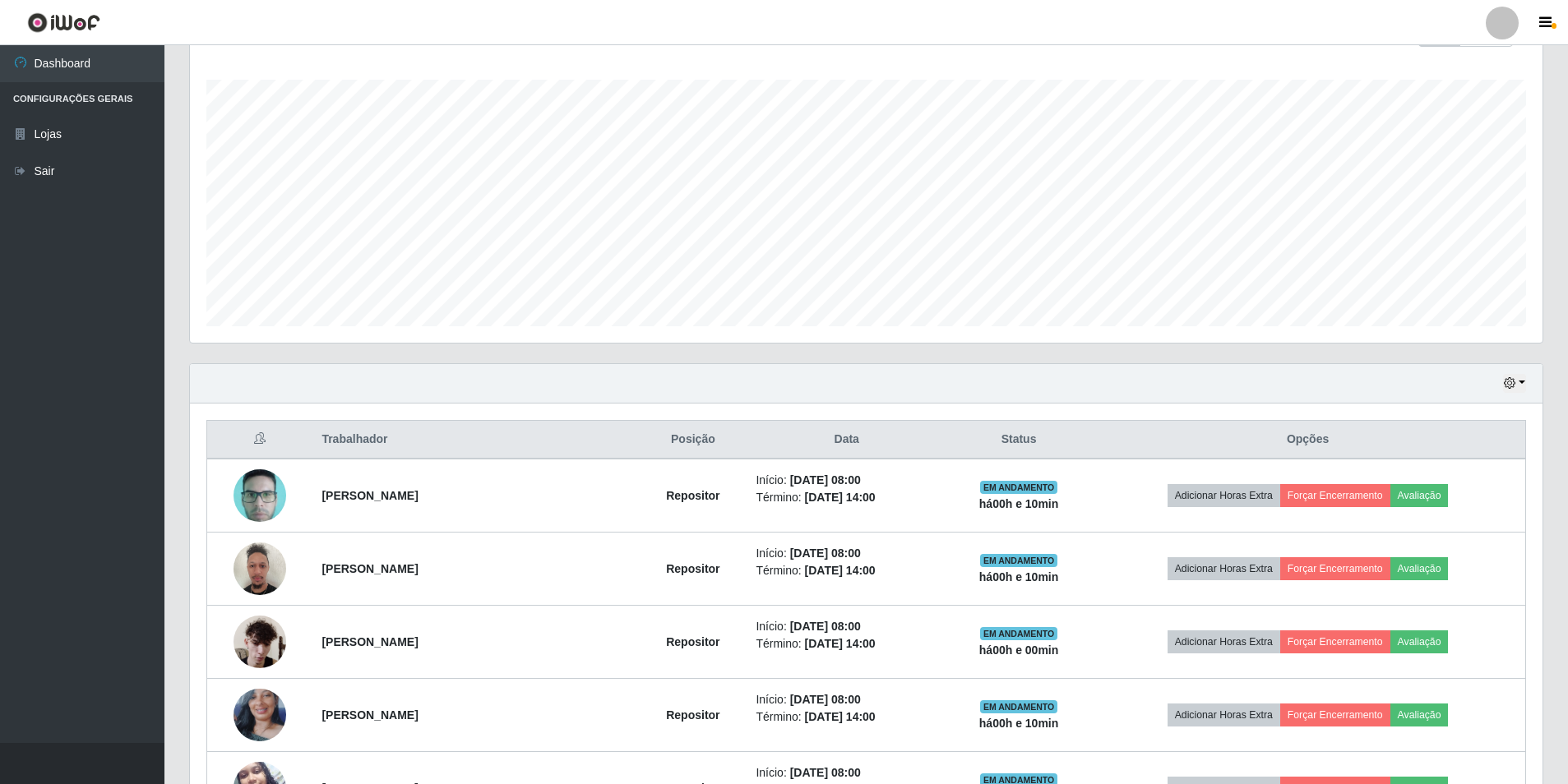
scroll to position [426, 0]
